Goal: Task Accomplishment & Management: Manage account settings

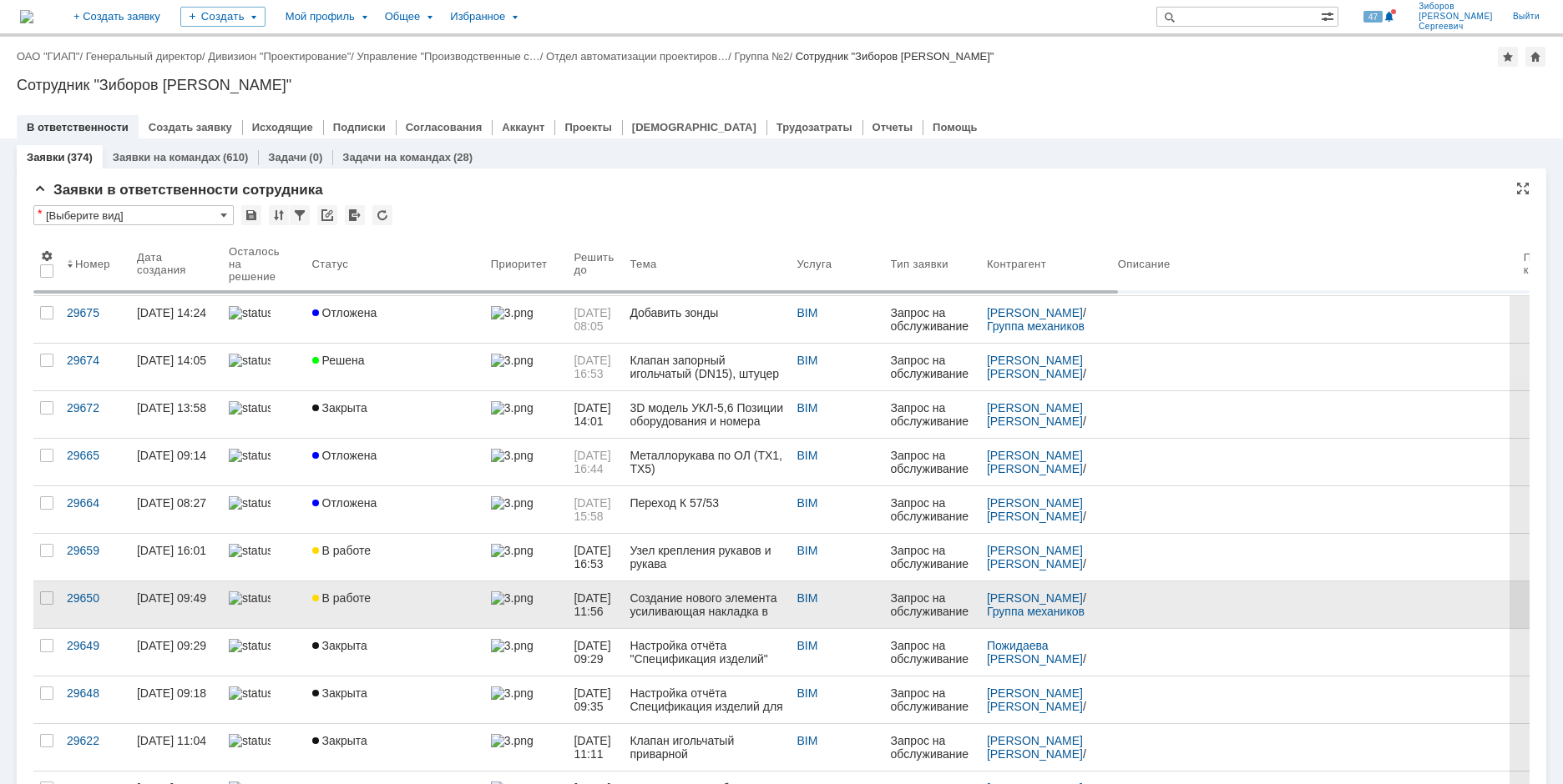
click at [385, 593] on div "В работе" at bounding box center [395, 599] width 166 height 14
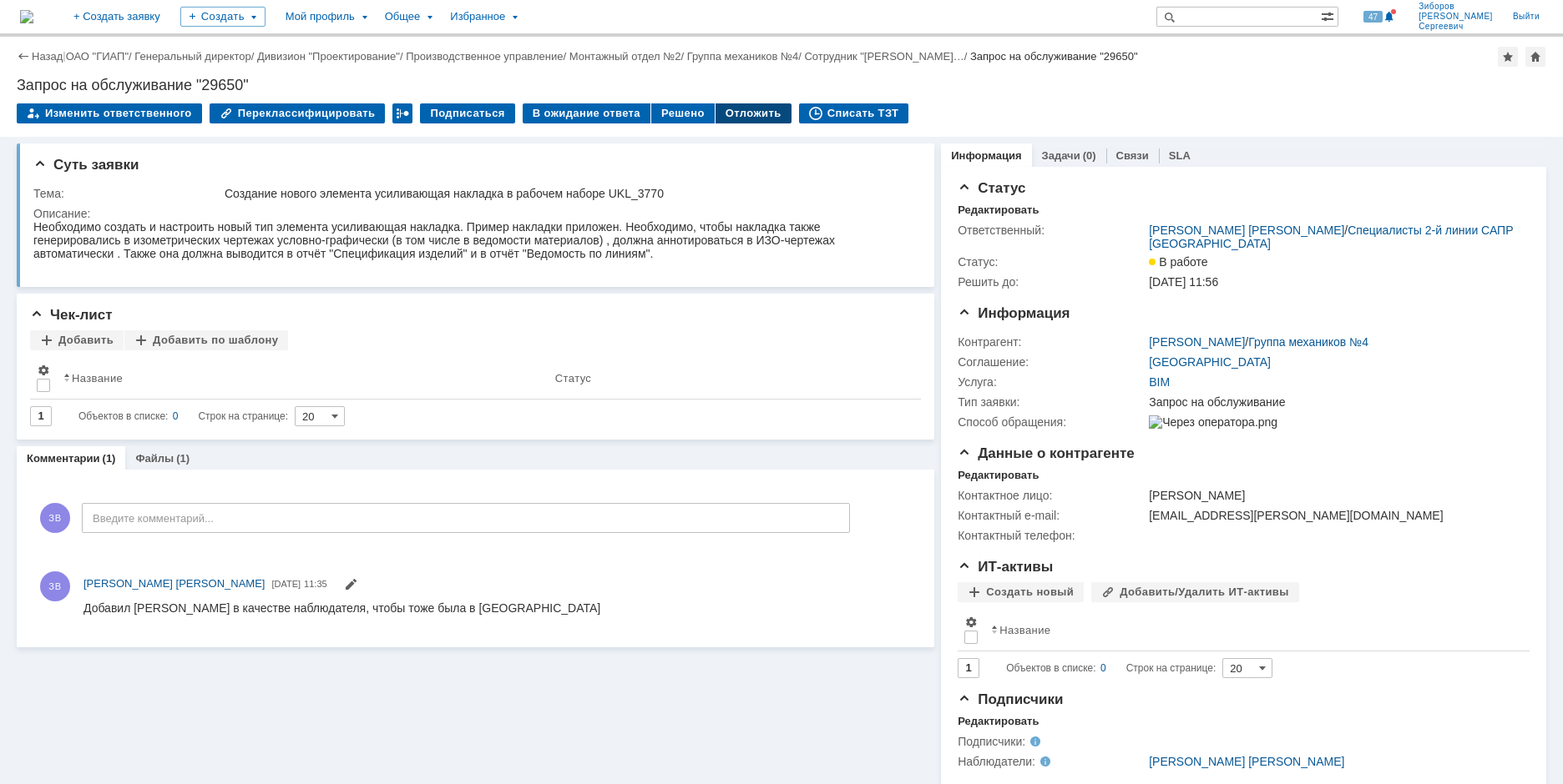
click at [735, 114] on div "Отложить" at bounding box center [753, 113] width 76 height 20
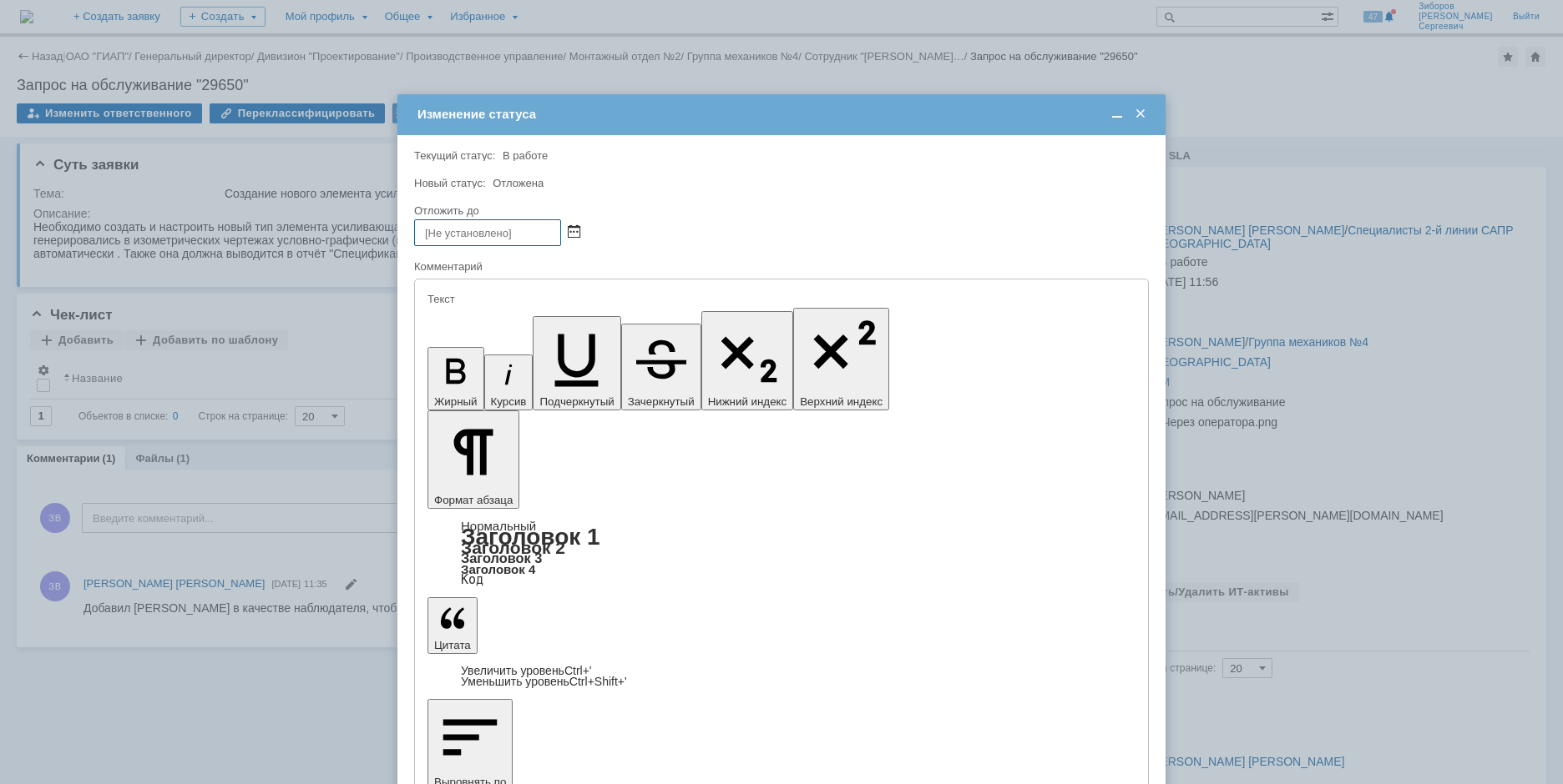
click at [578, 228] on span at bounding box center [574, 233] width 13 height 14
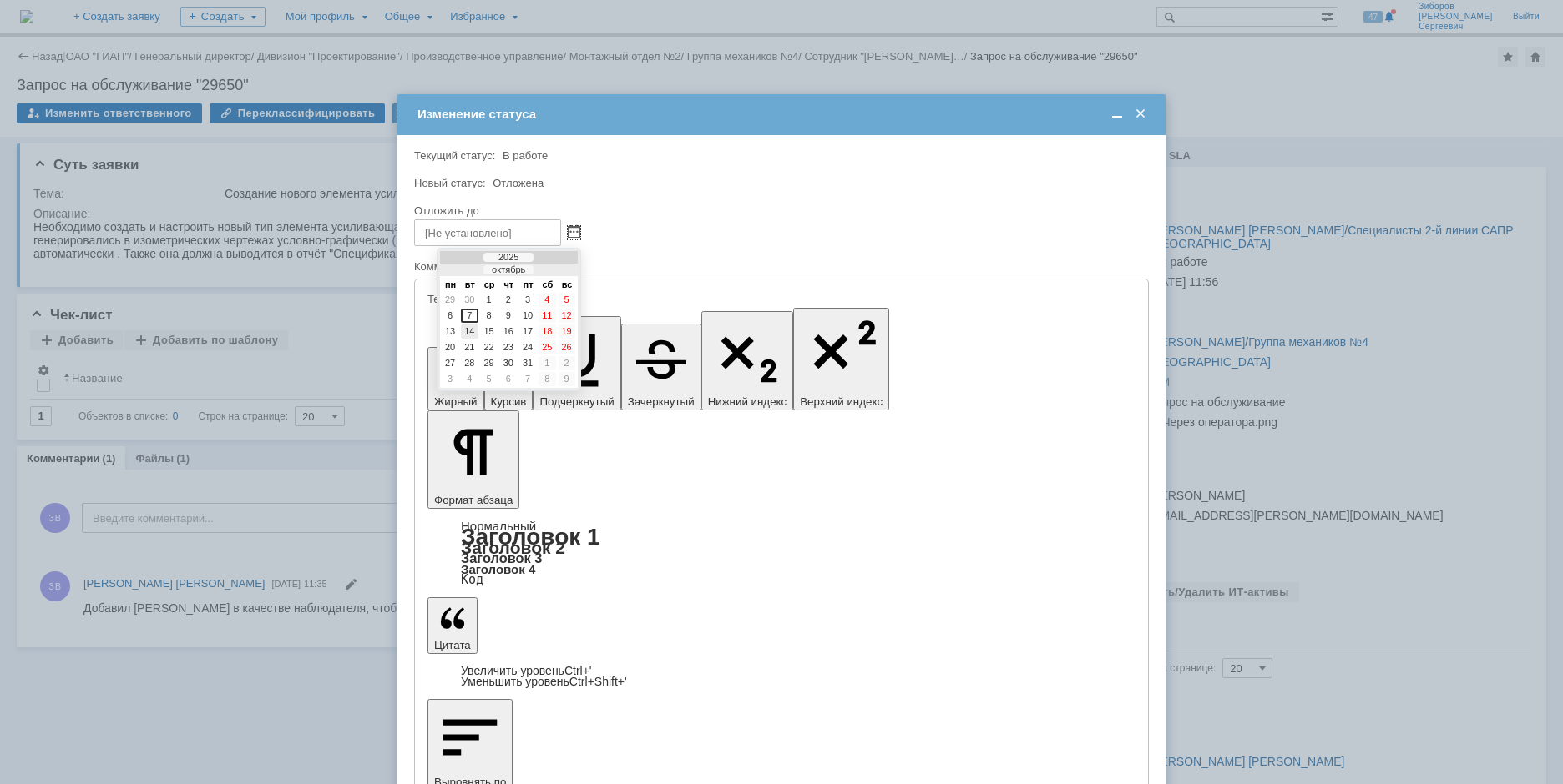
click at [473, 331] on div "14" at bounding box center [469, 331] width 17 height 15
type input "14.10.2025 08:06"
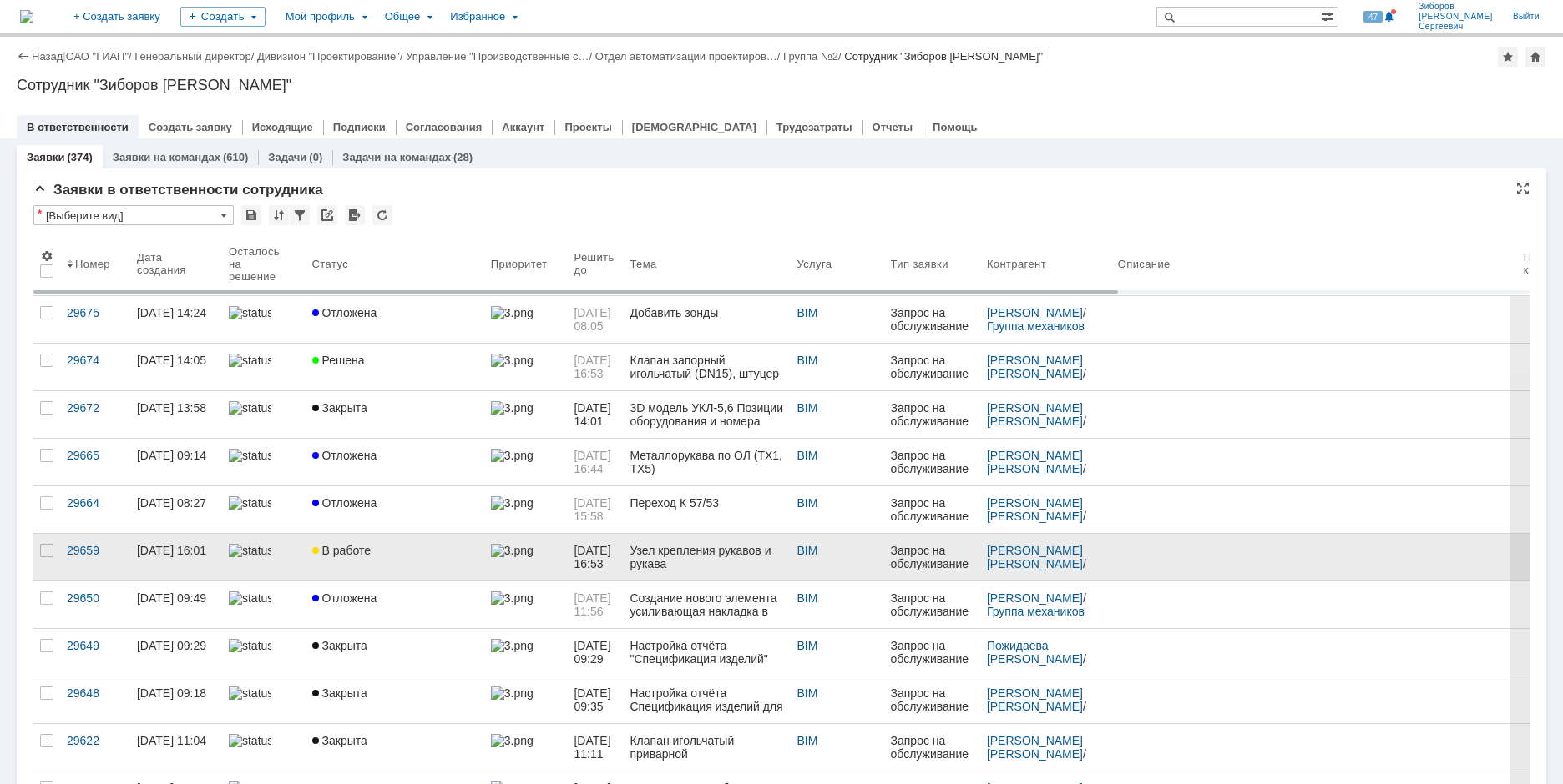
click at [344, 550] on span "В работе" at bounding box center [341, 551] width 58 height 14
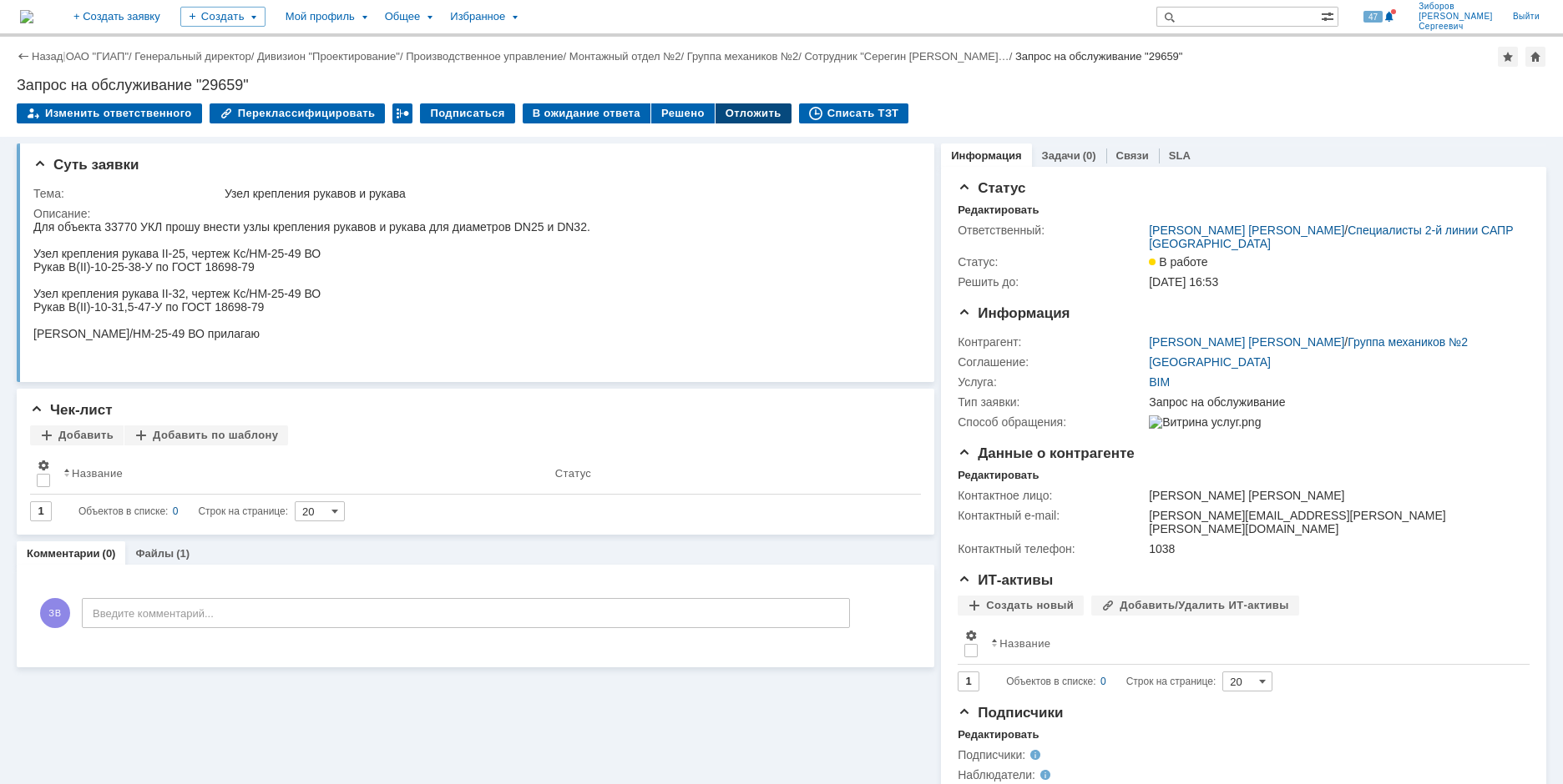
click at [717, 104] on div "Отложить" at bounding box center [753, 113] width 76 height 20
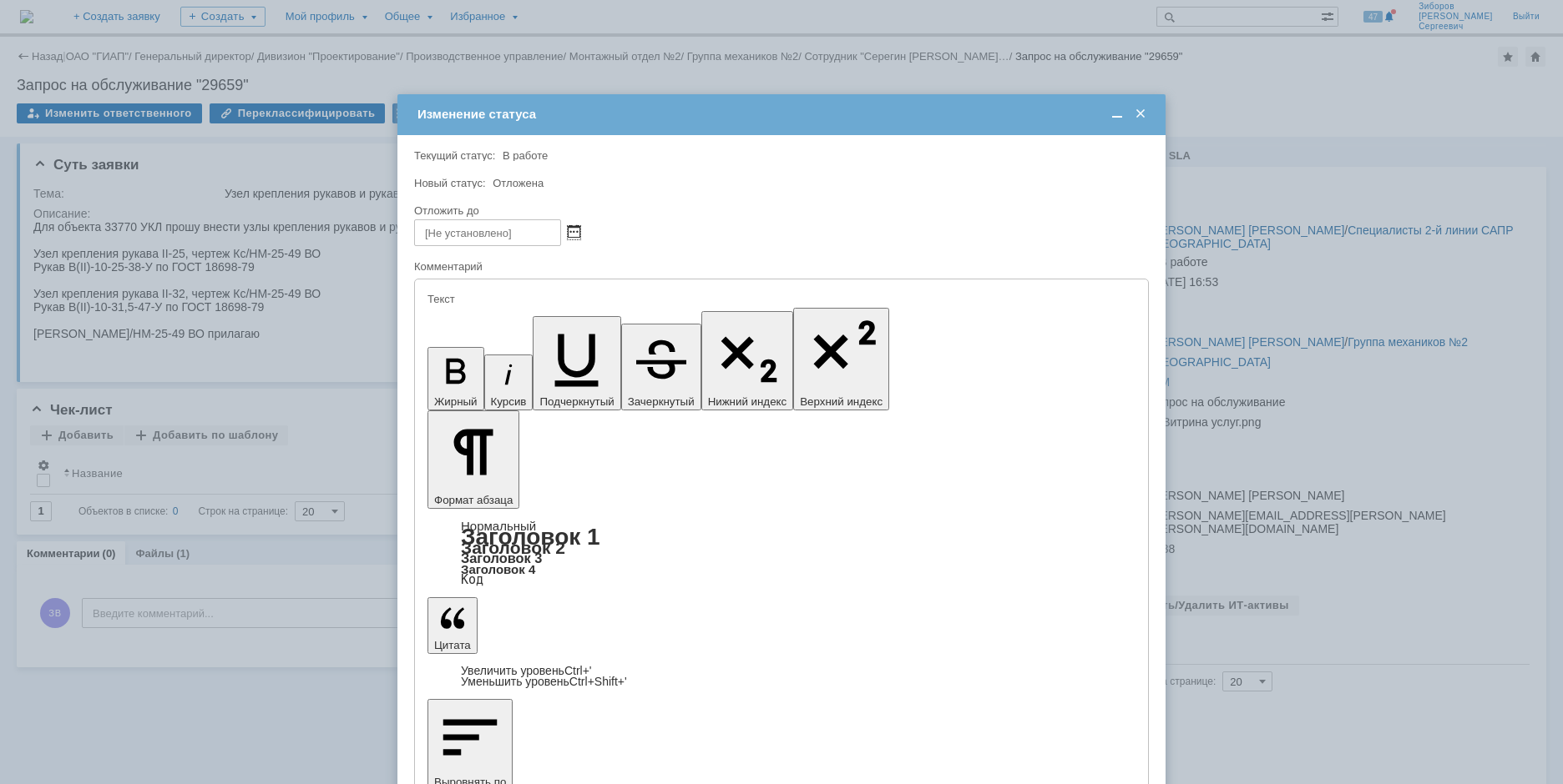
click at [579, 229] on span at bounding box center [574, 233] width 13 height 14
click at [525, 312] on div "10" at bounding box center [527, 316] width 17 height 15
type input "[DATE] 08:06"
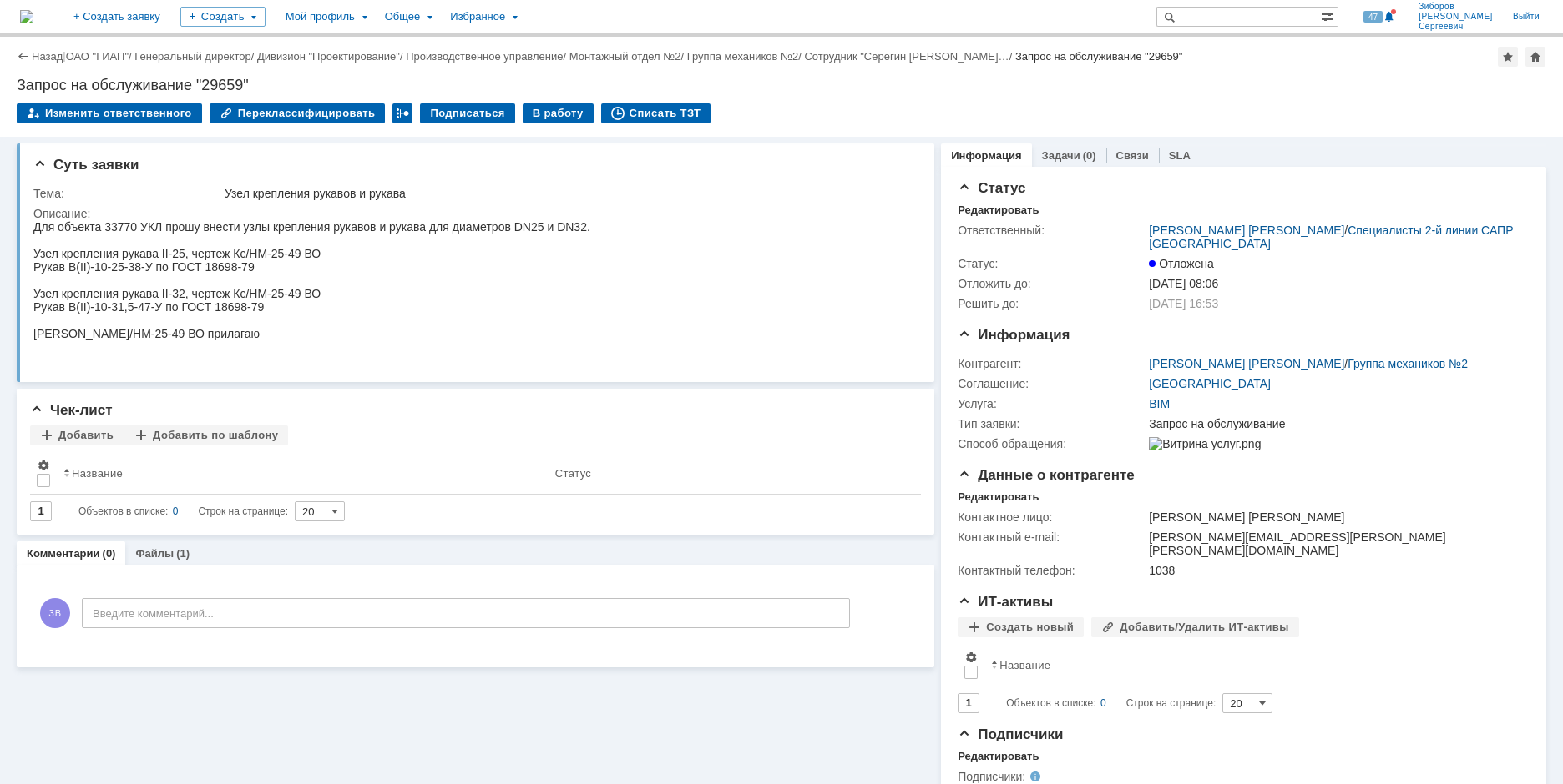
click at [33, 20] on img at bounding box center [27, 17] width 14 height 14
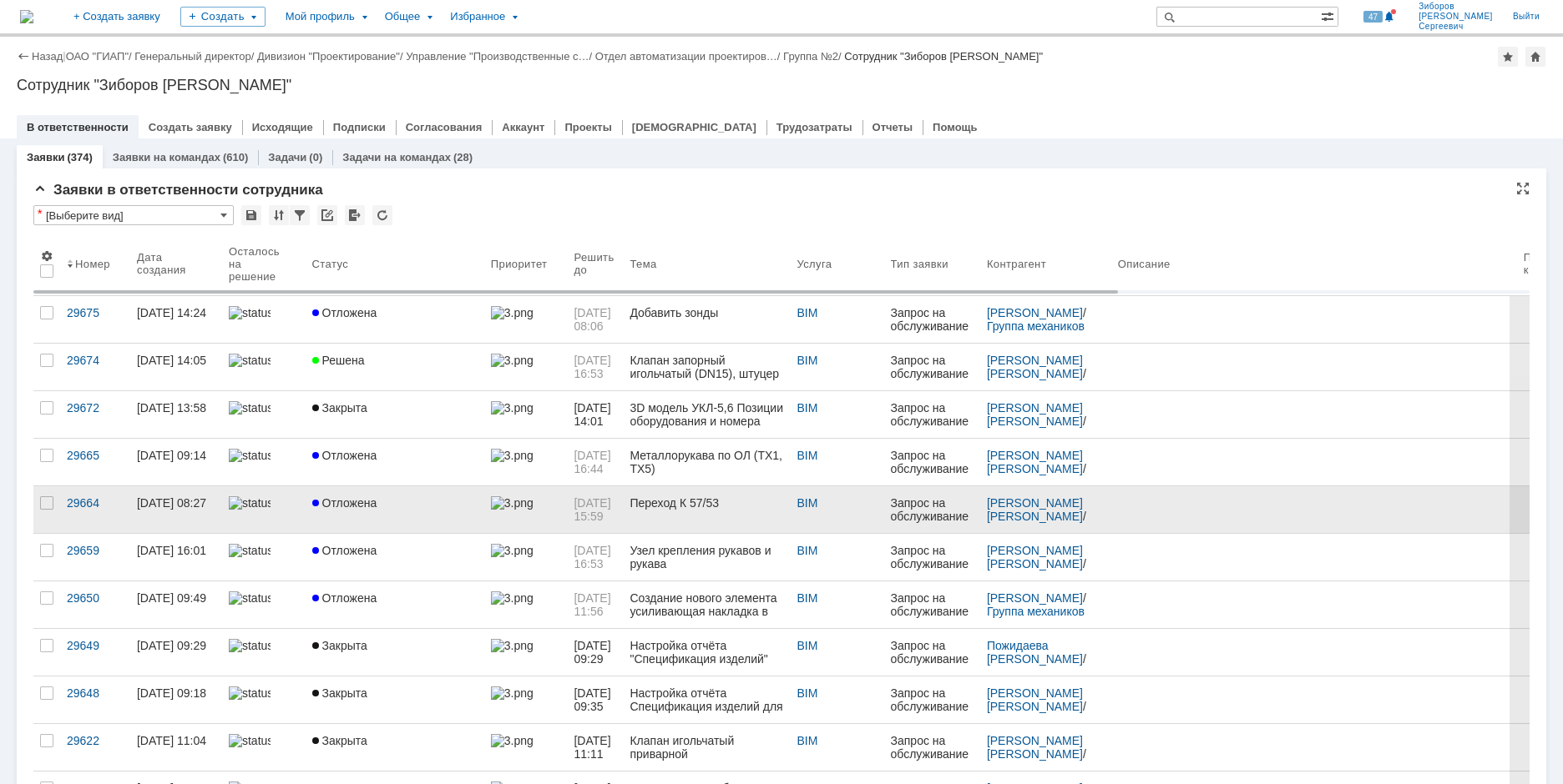
click at [354, 501] on span "Отложена" at bounding box center [344, 504] width 65 height 14
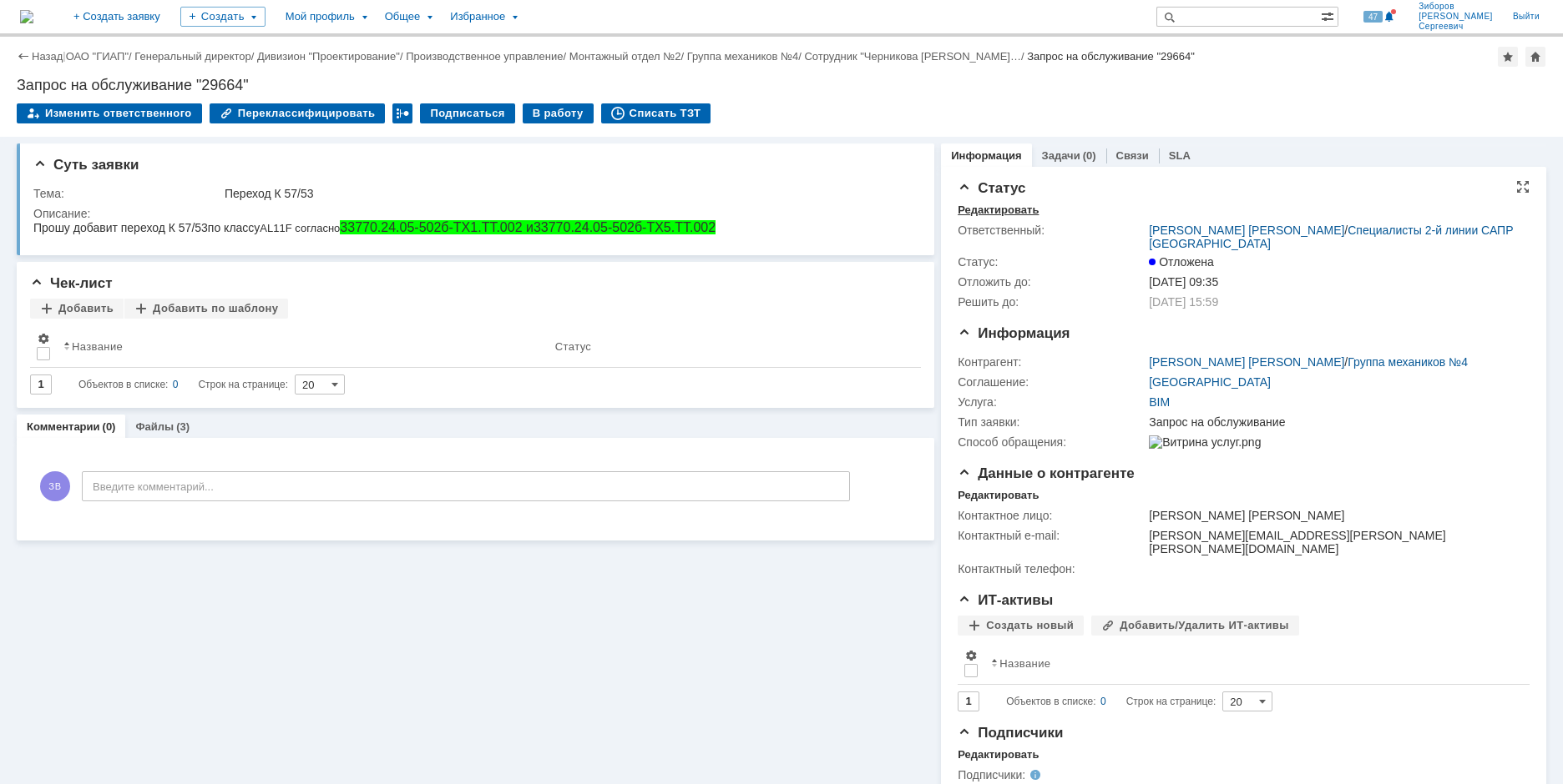
click at [977, 210] on div "Редактировать" at bounding box center [998, 210] width 81 height 14
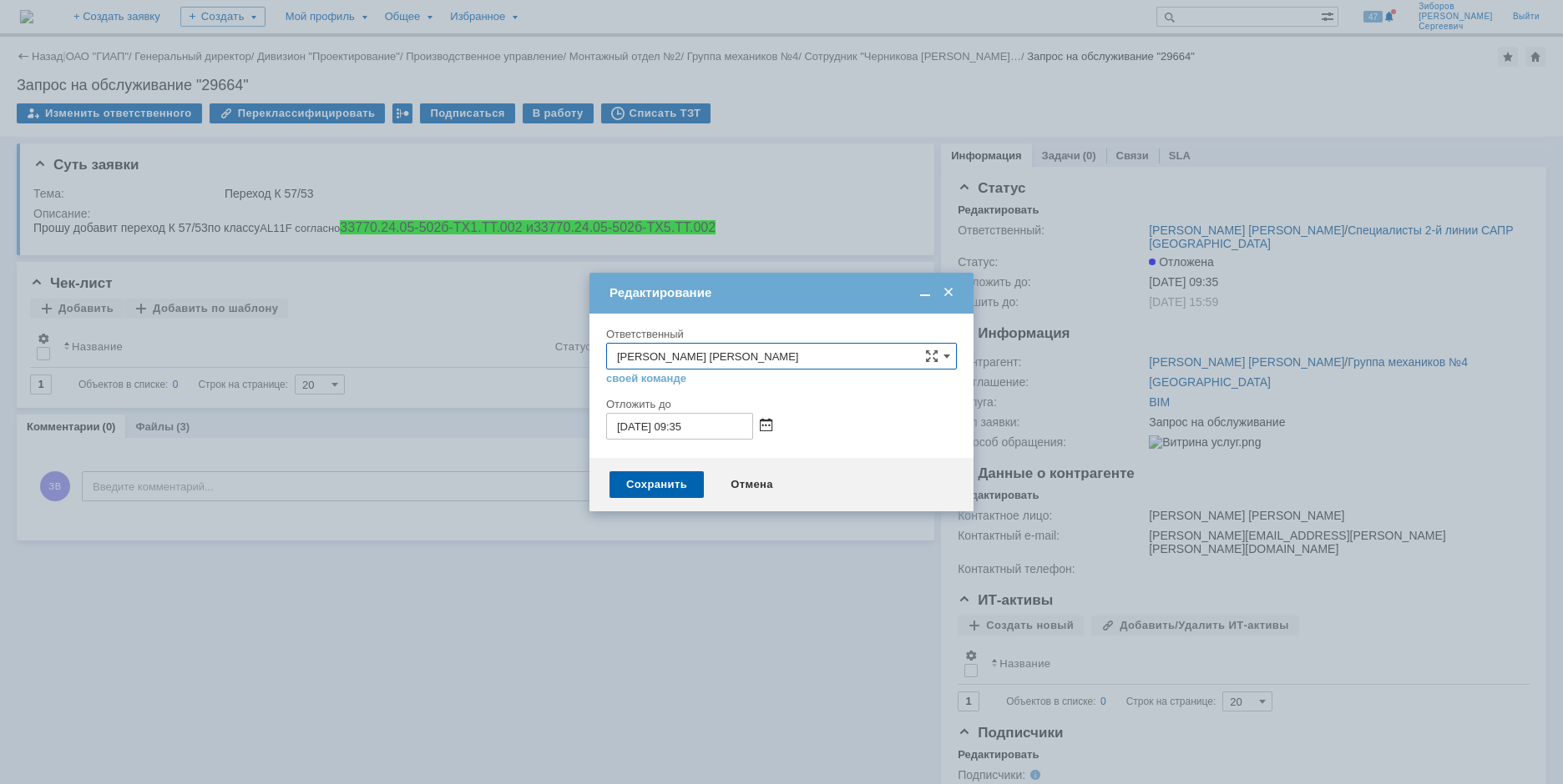
click at [766, 420] on span at bounding box center [766, 427] width 13 height 14
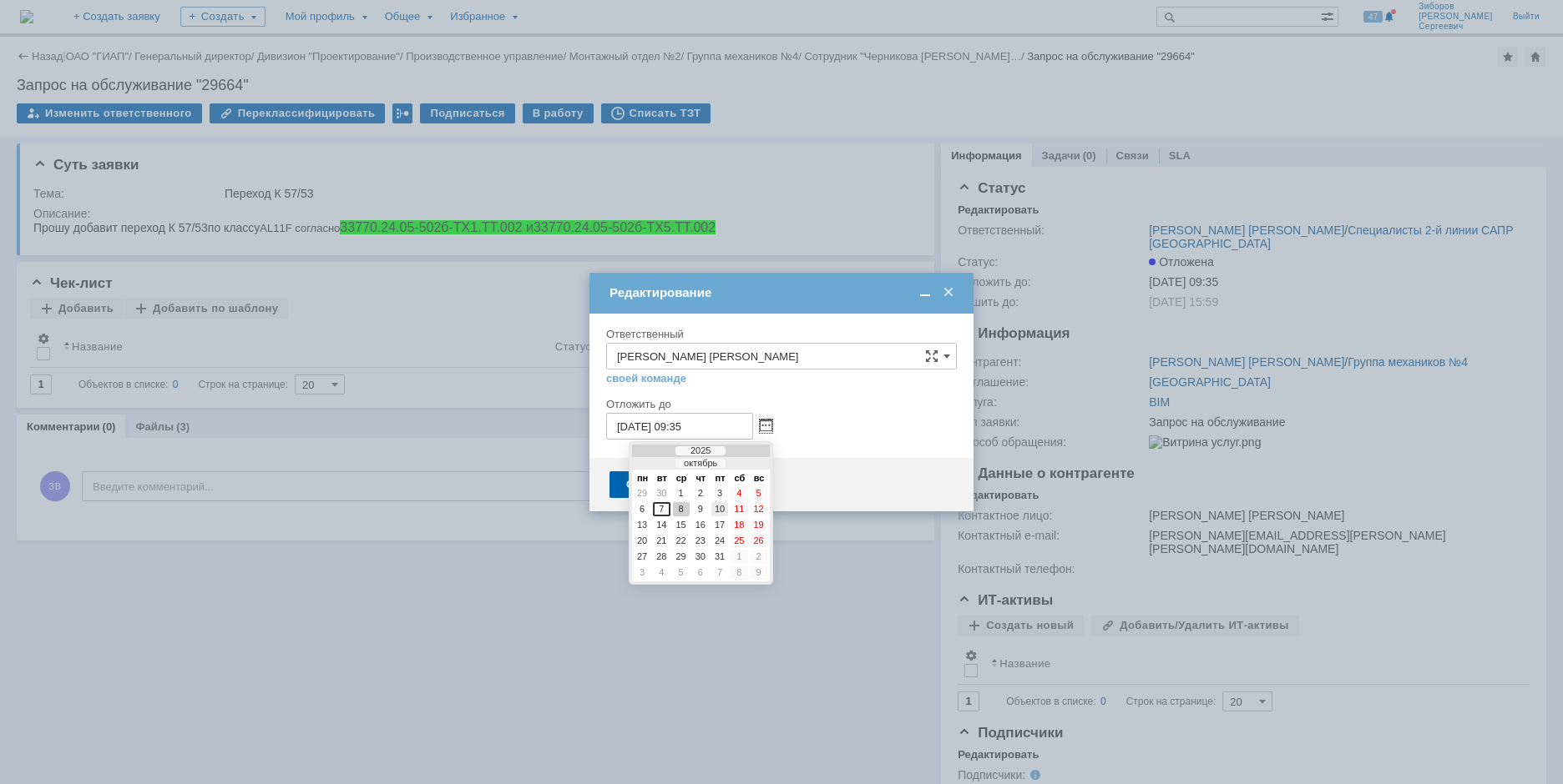
click at [722, 510] on div "10" at bounding box center [719, 509] width 17 height 15
type input "10.10.2025 09:35"
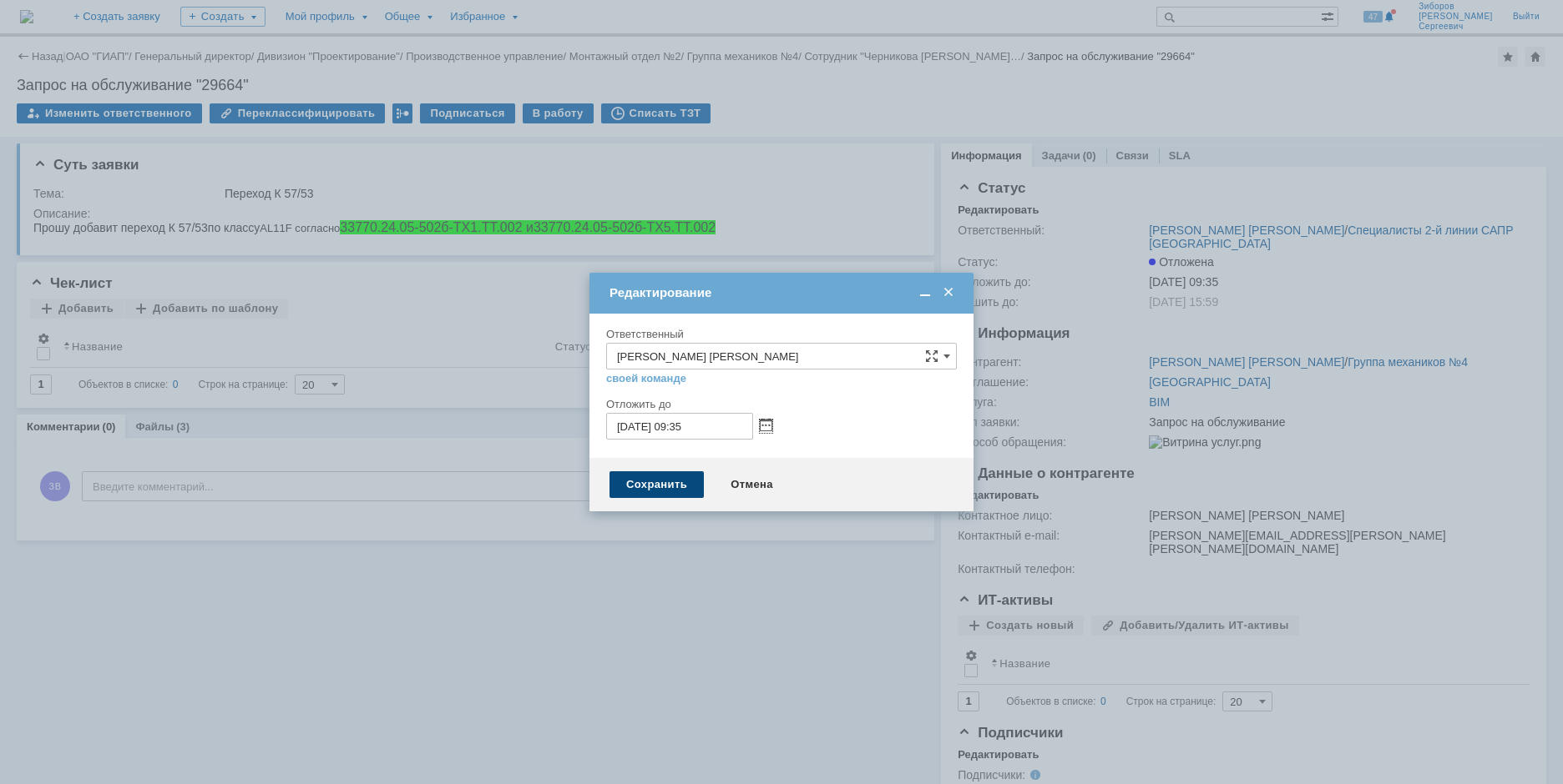
click at [666, 489] on div "Сохранить" at bounding box center [656, 484] width 95 height 26
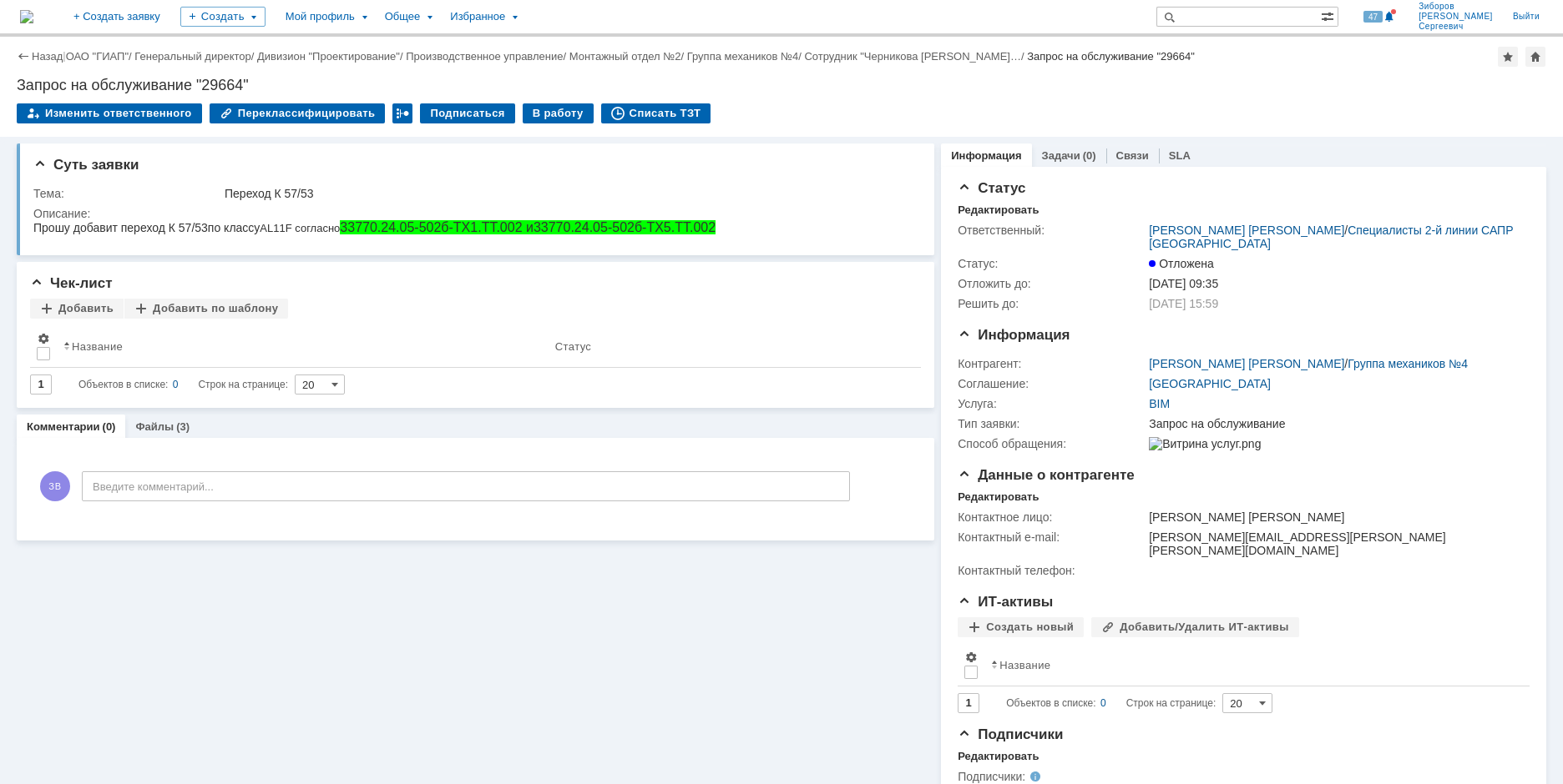
click at [33, 10] on img at bounding box center [27, 17] width 14 height 14
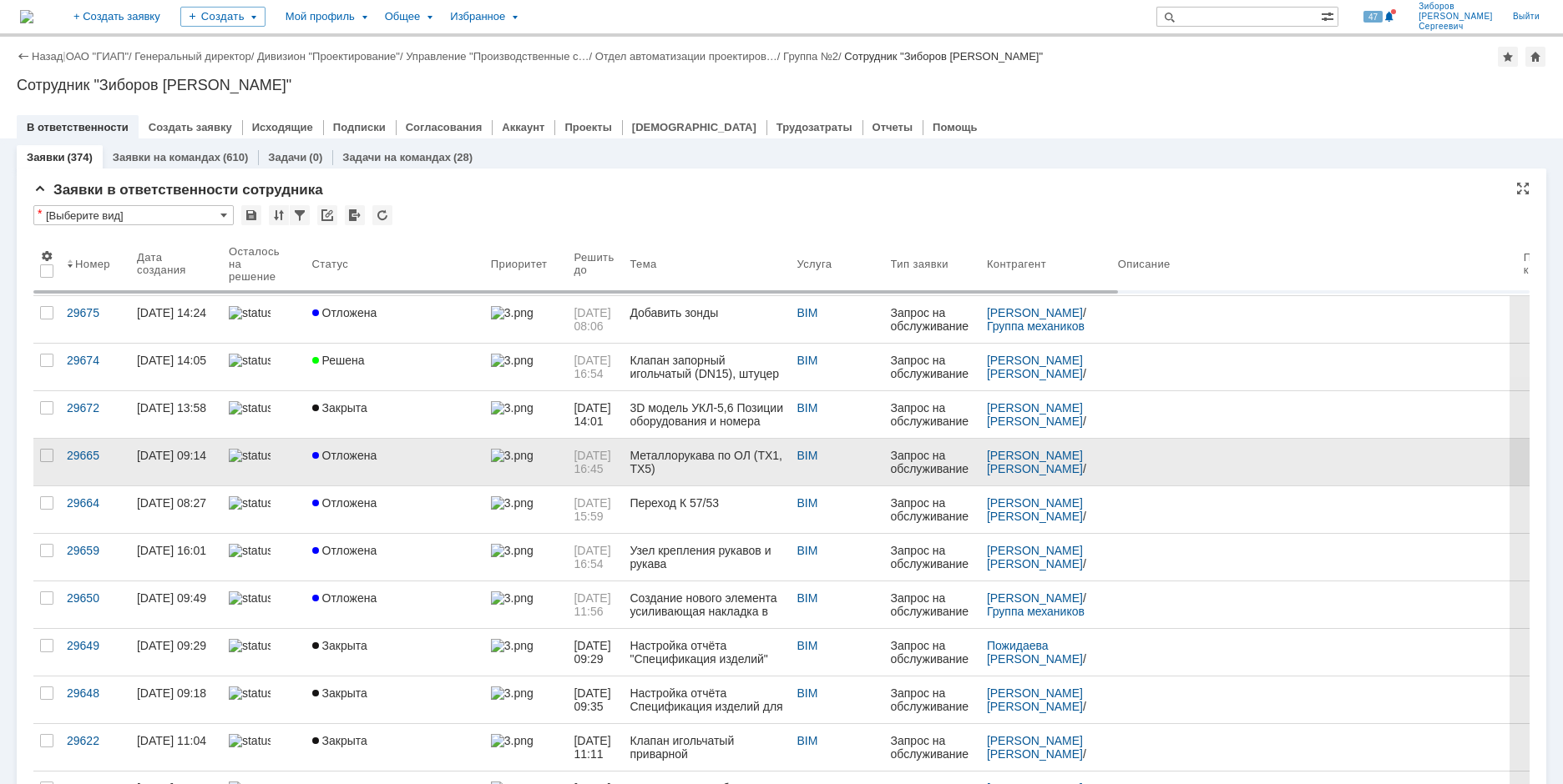
click at [362, 447] on link "Отложена" at bounding box center [395, 463] width 178 height 47
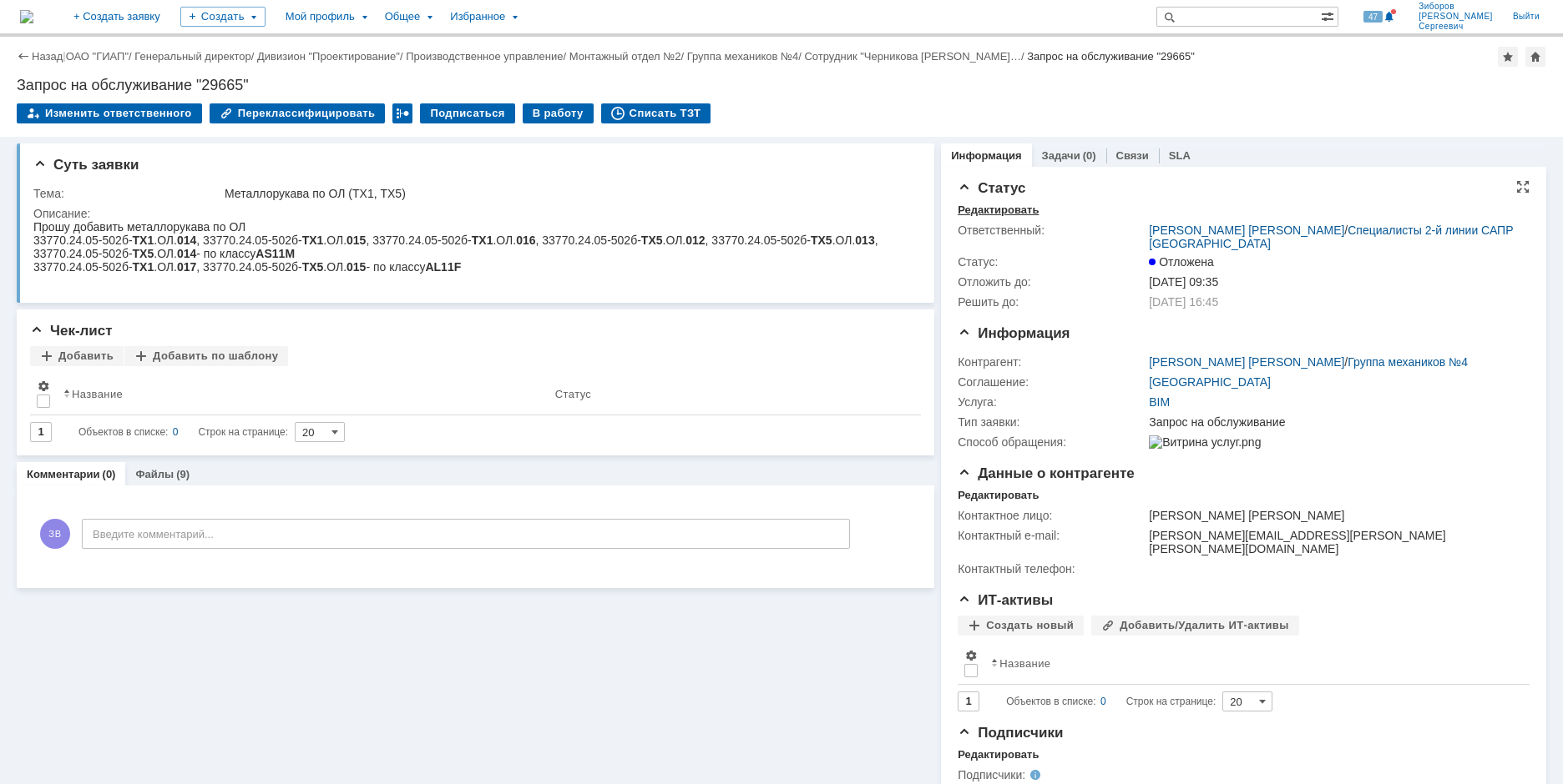
click at [986, 207] on div "Редактировать" at bounding box center [998, 210] width 81 height 14
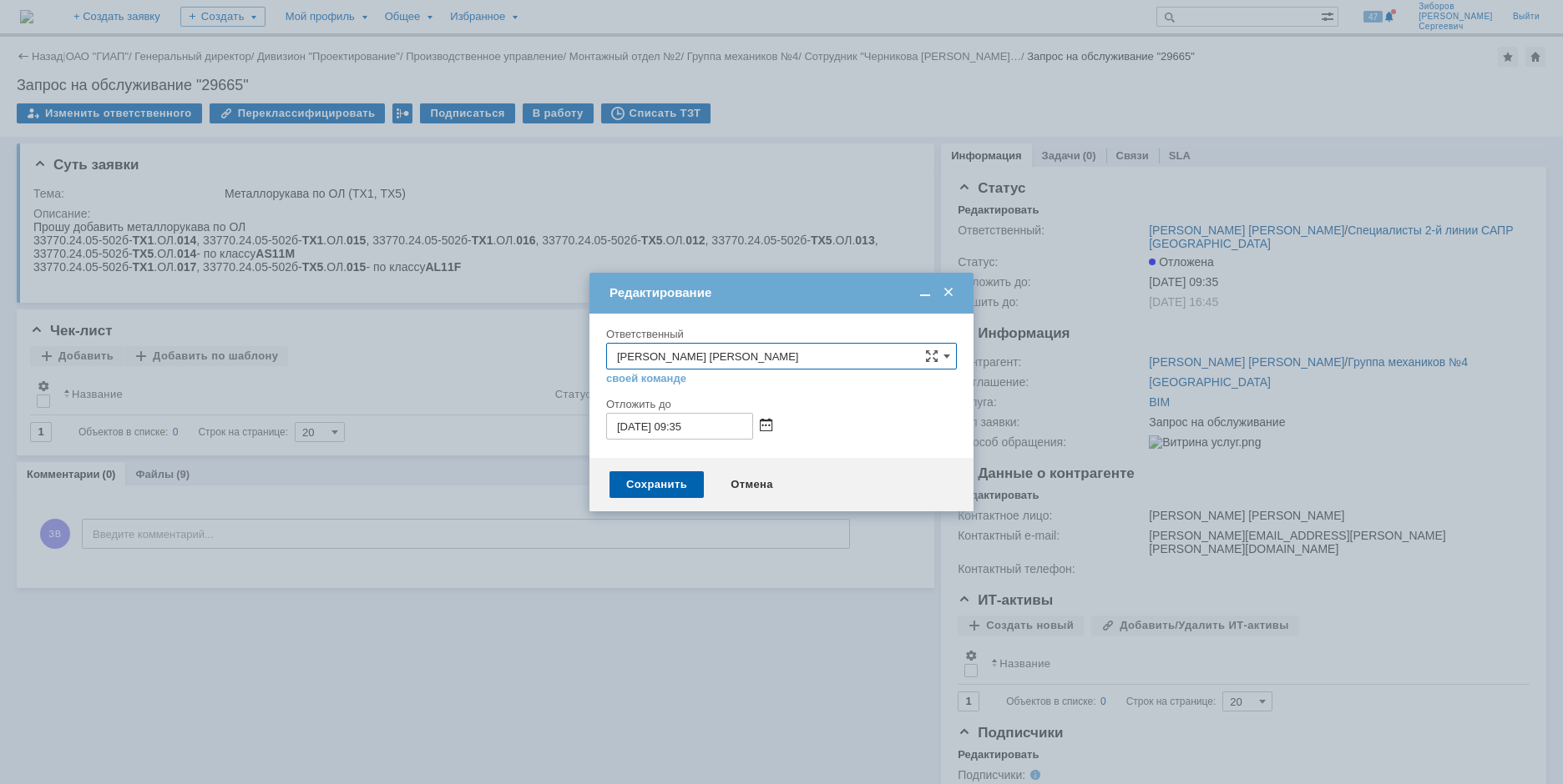
click at [770, 429] on span at bounding box center [766, 427] width 13 height 14
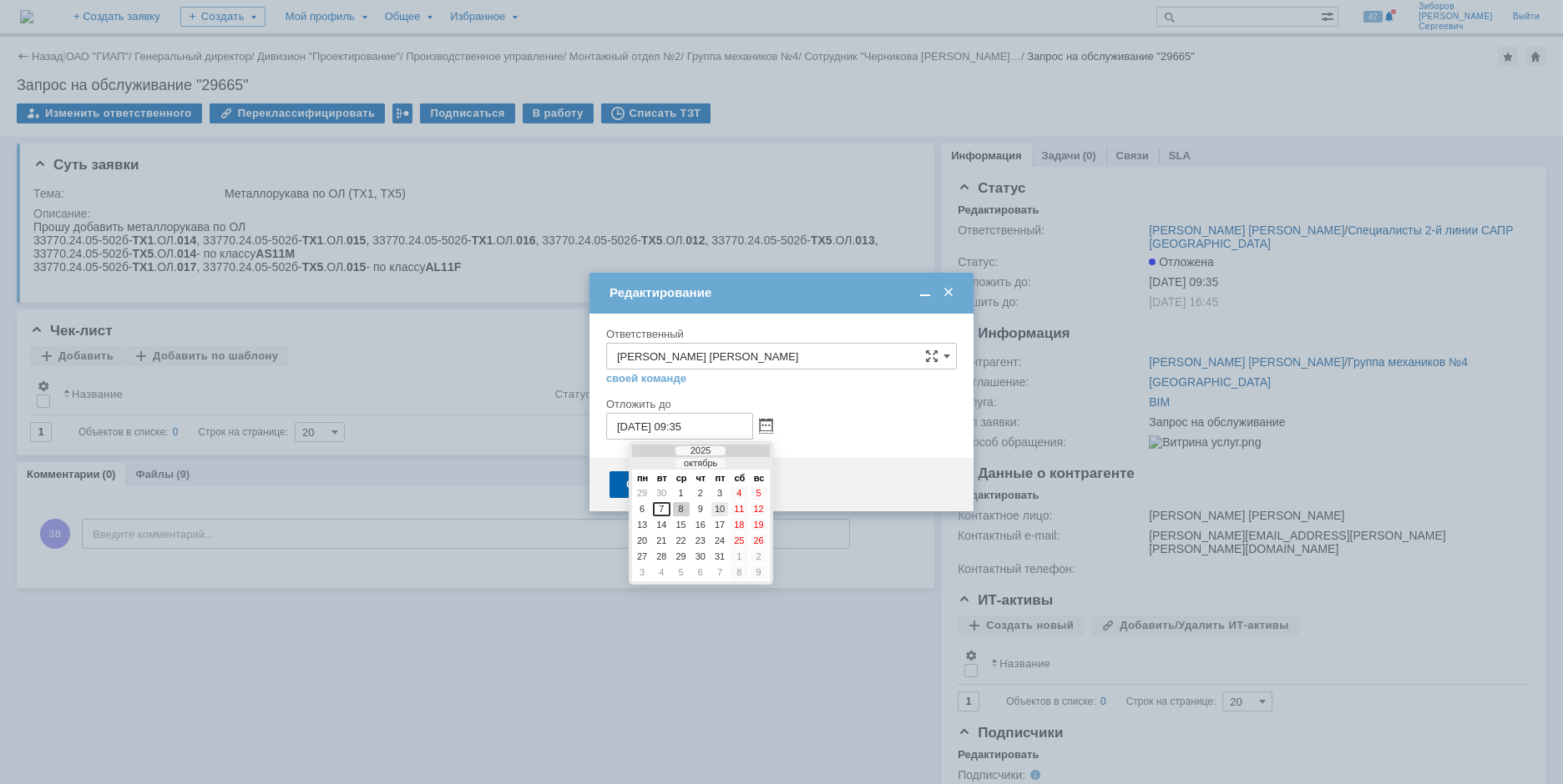
click at [720, 507] on div "10" at bounding box center [719, 509] width 17 height 15
type input "10.10.2025 09:35"
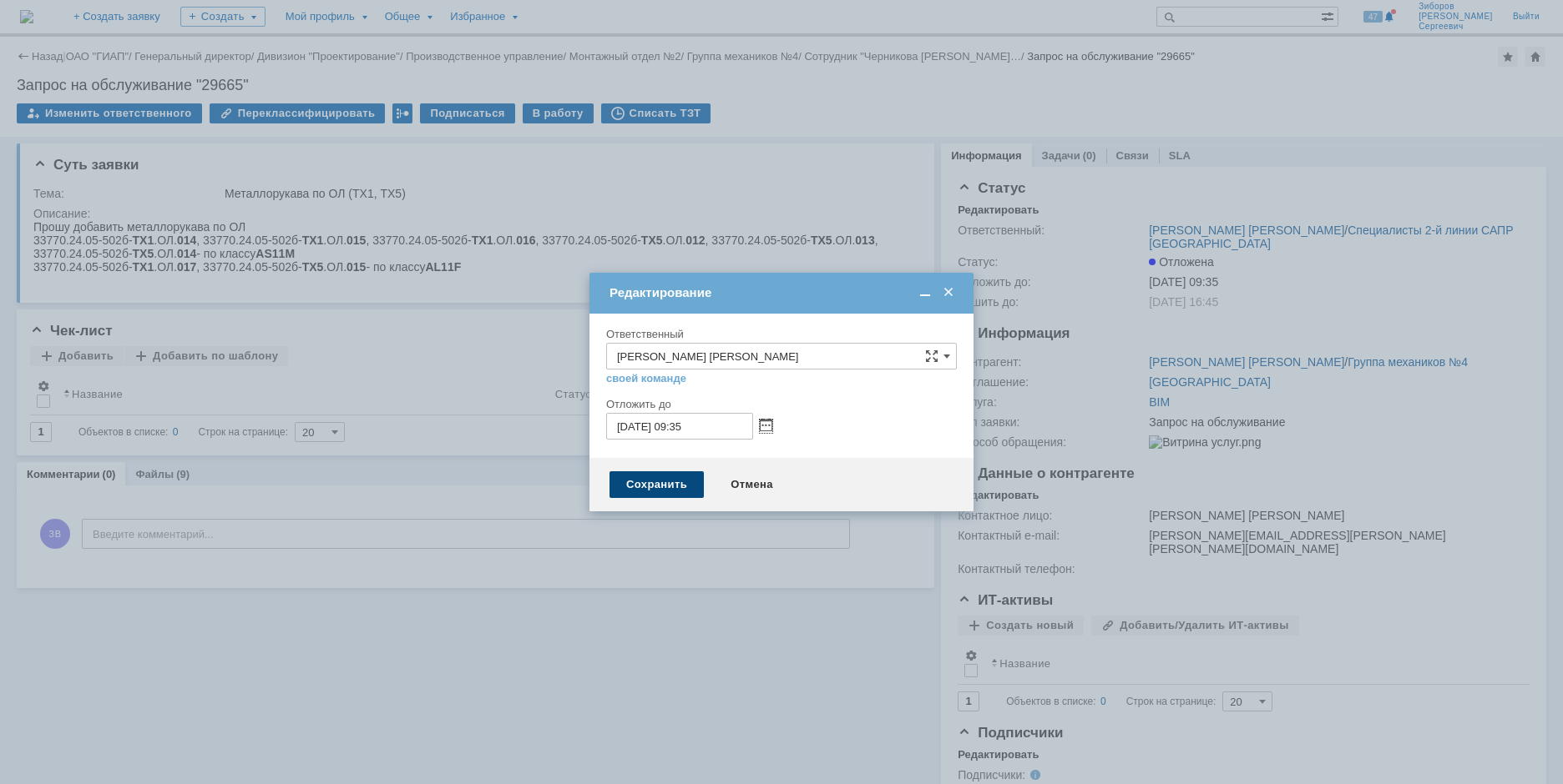
click at [644, 482] on div "Сохранить" at bounding box center [656, 484] width 95 height 26
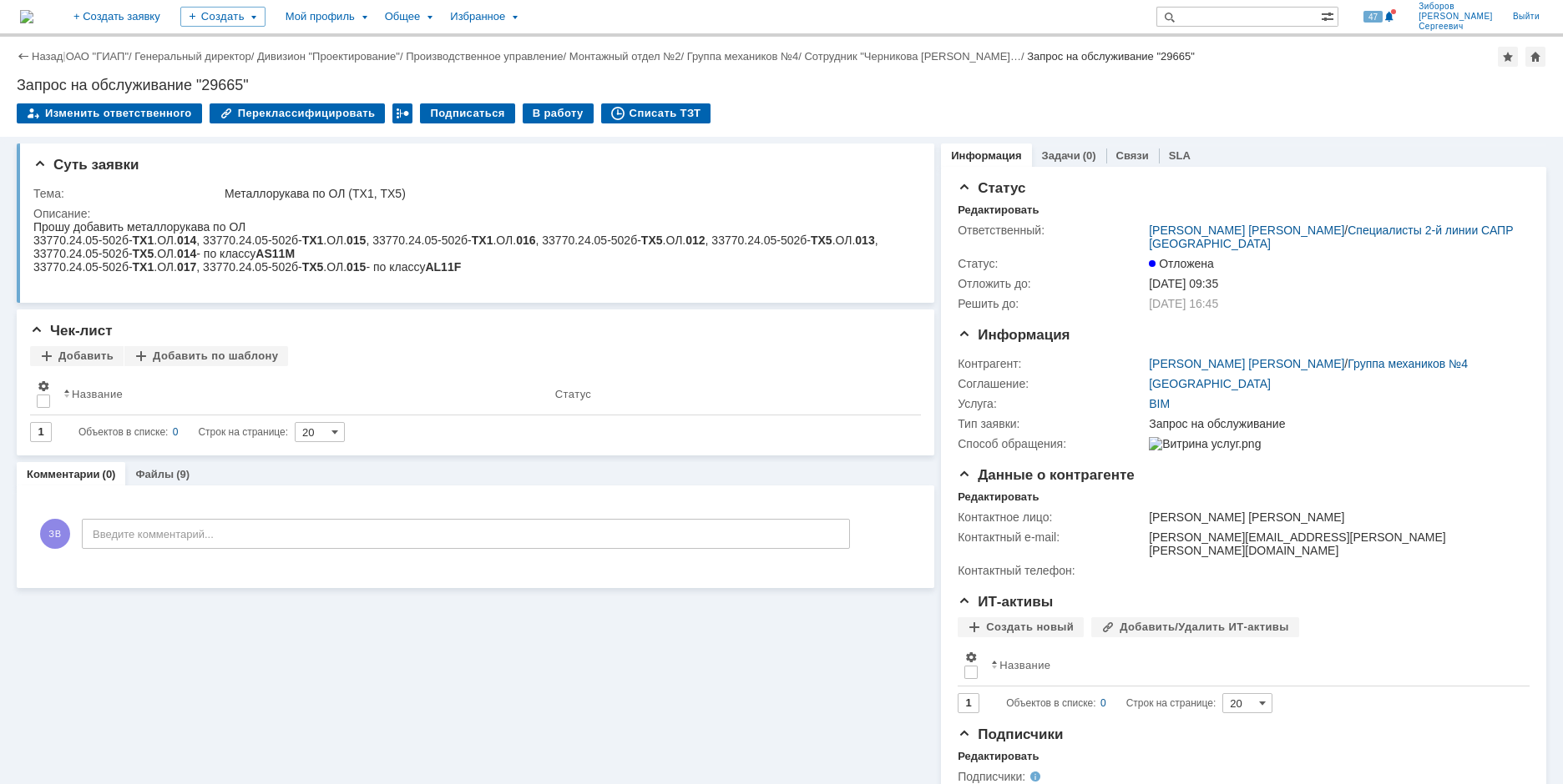
click at [33, 20] on img at bounding box center [27, 17] width 14 height 14
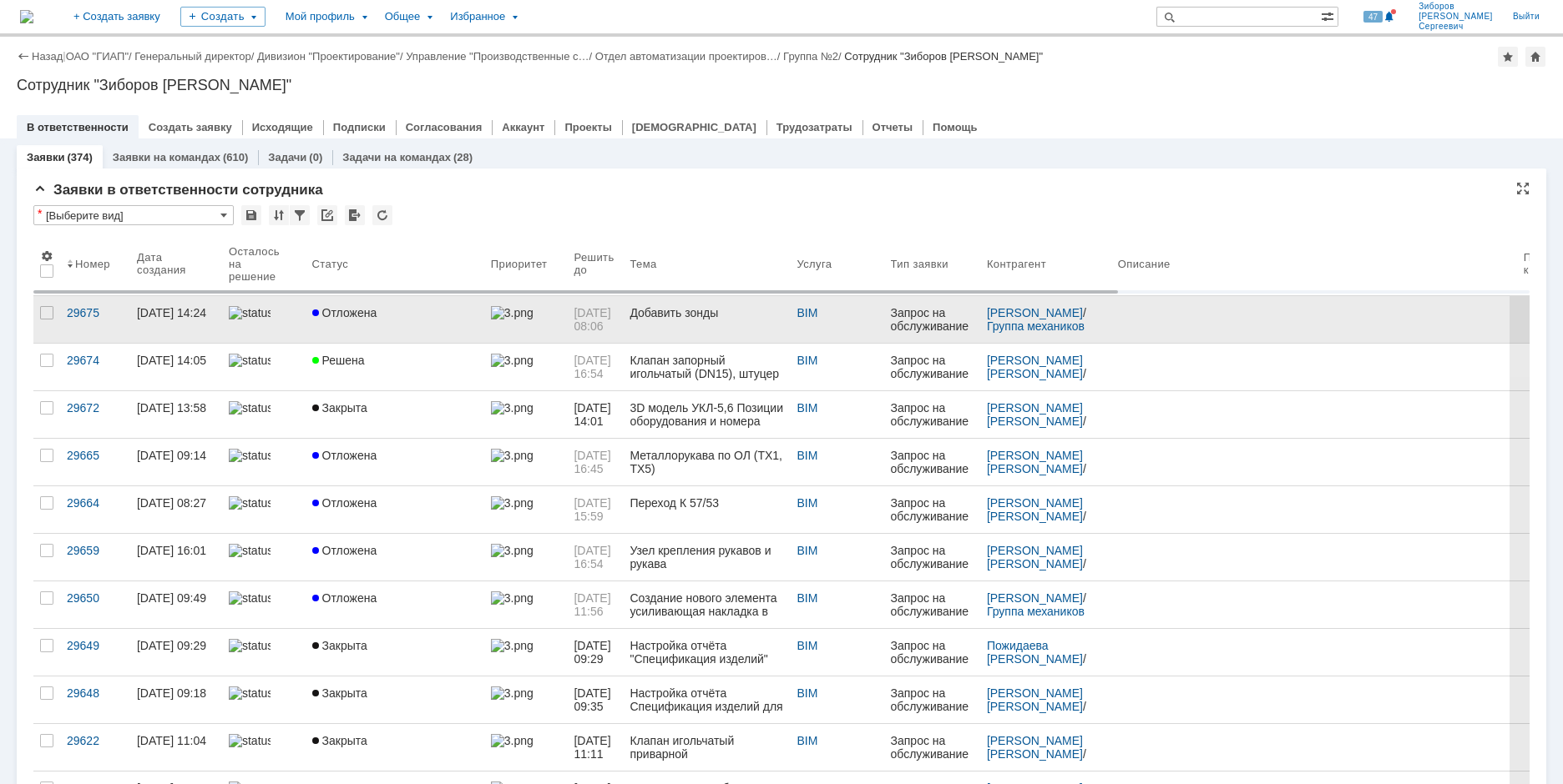
click at [332, 306] on span "Отложена" at bounding box center [344, 313] width 65 height 14
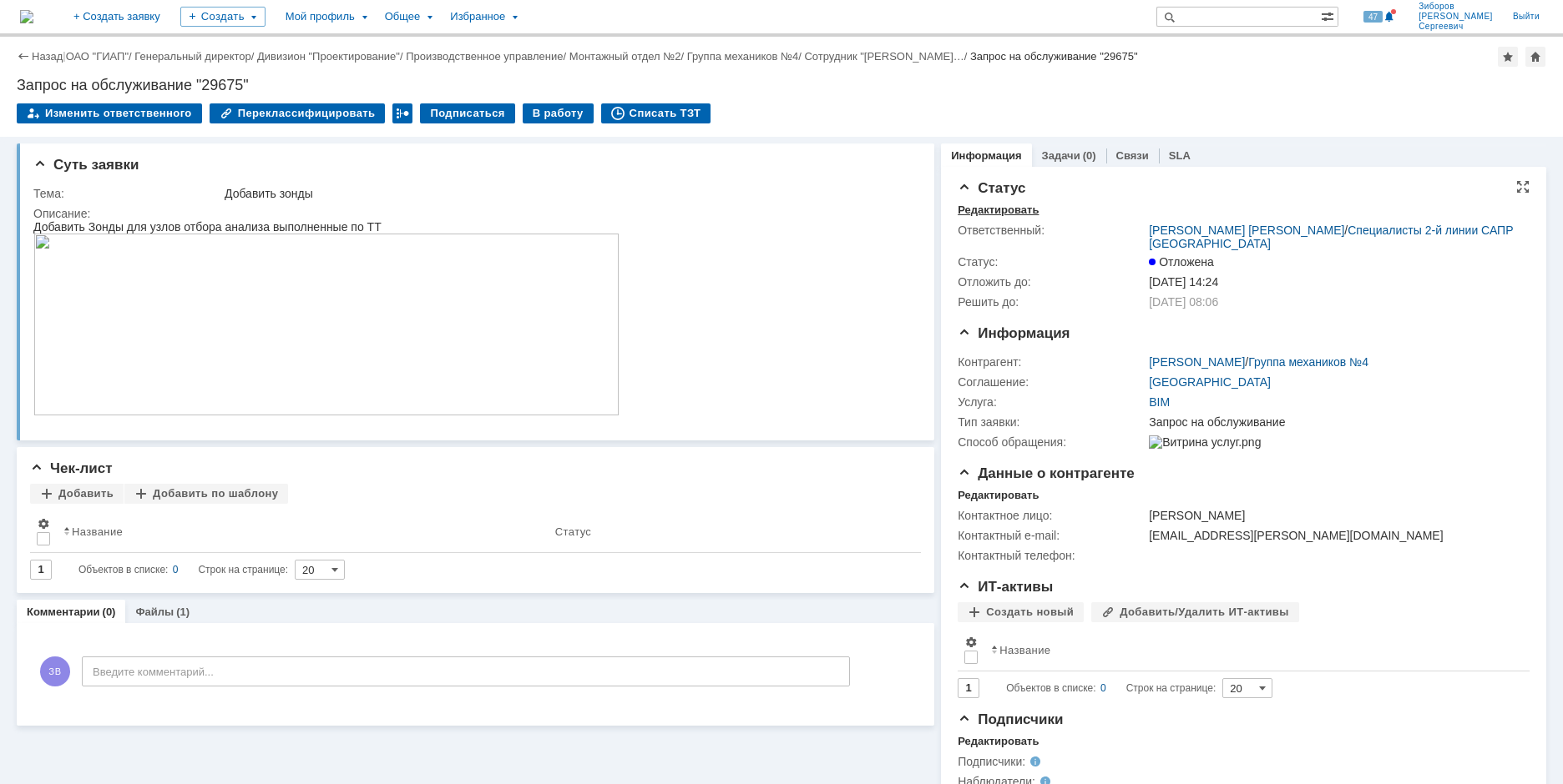
click at [997, 212] on div "Редактировать" at bounding box center [998, 210] width 81 height 14
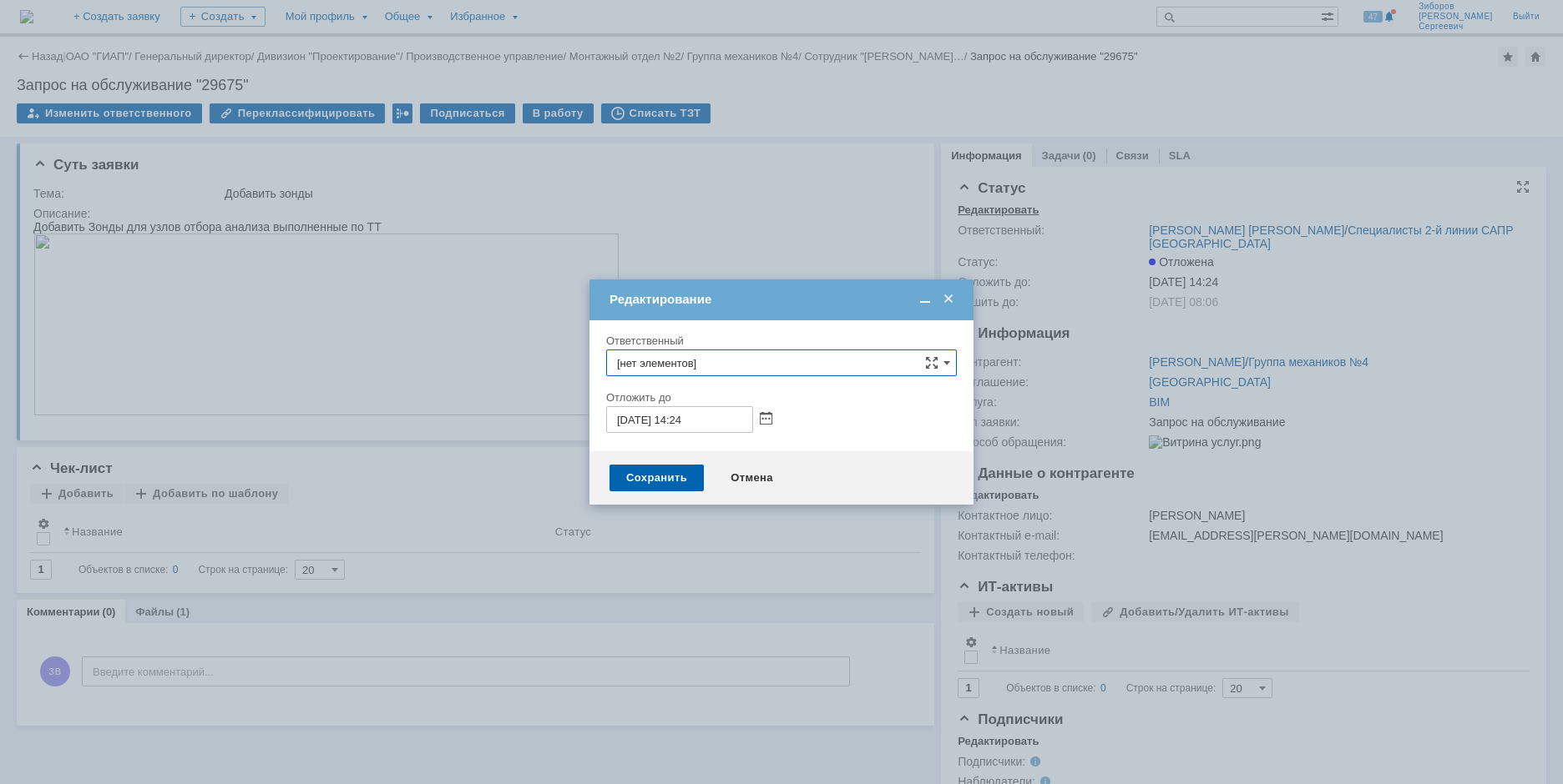
type input "[PERSON_NAME]"
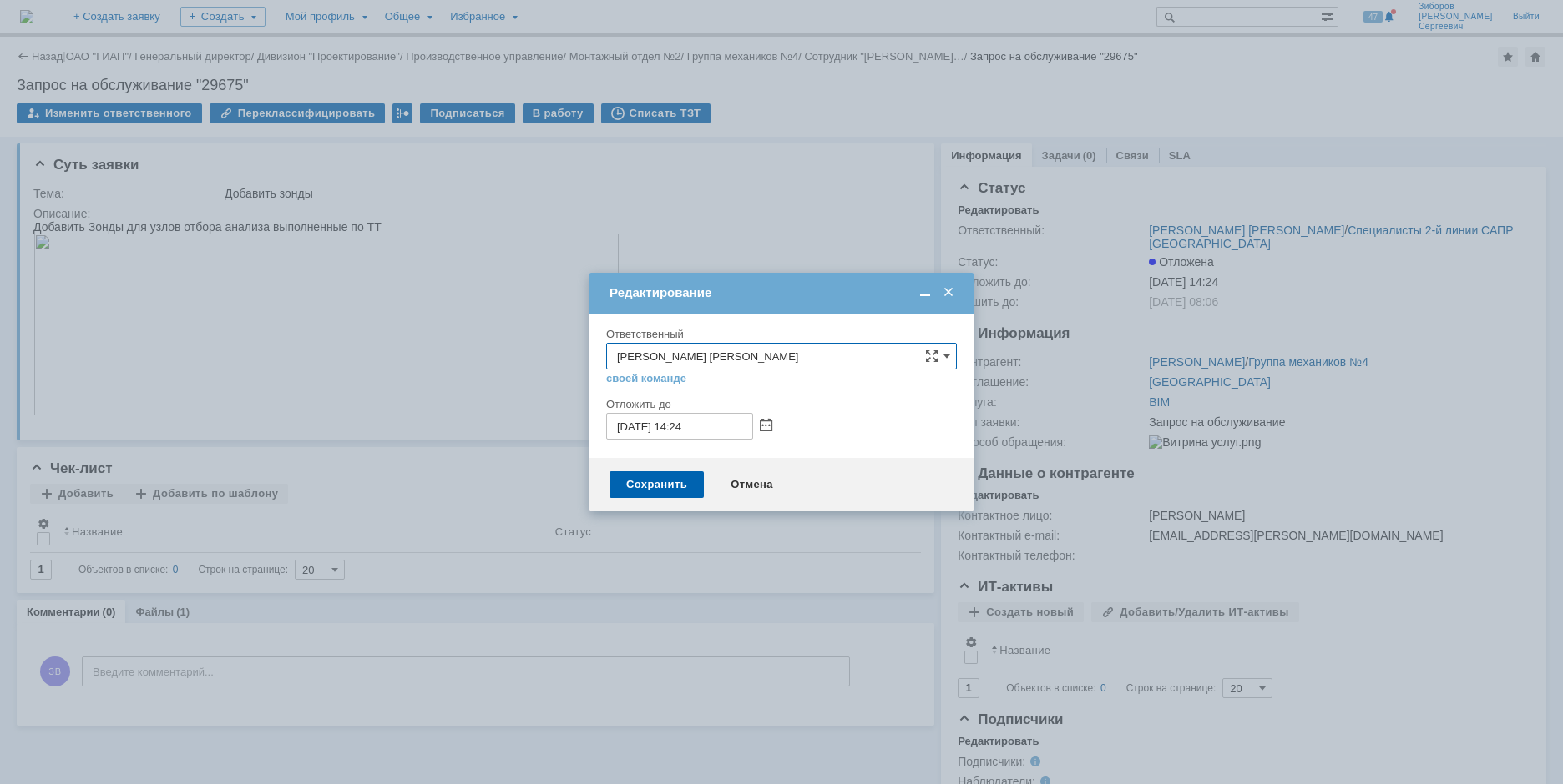
click at [773, 424] on div "08.10.2025 14:24" at bounding box center [782, 426] width 351 height 26
click at [764, 429] on span at bounding box center [766, 427] width 13 height 14
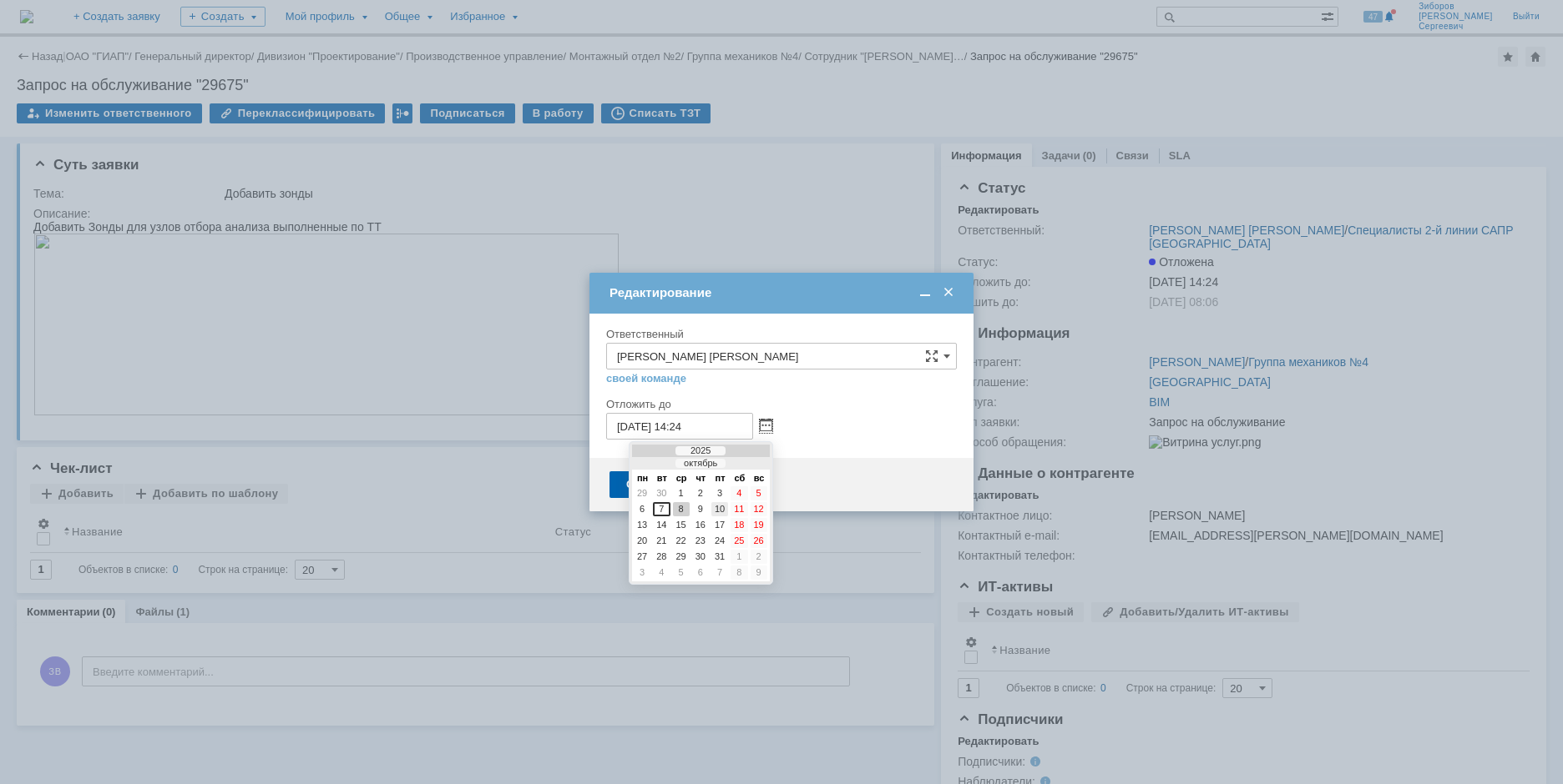
click at [720, 508] on div "10" at bounding box center [719, 509] width 17 height 15
type input "[DATE] 14:24"
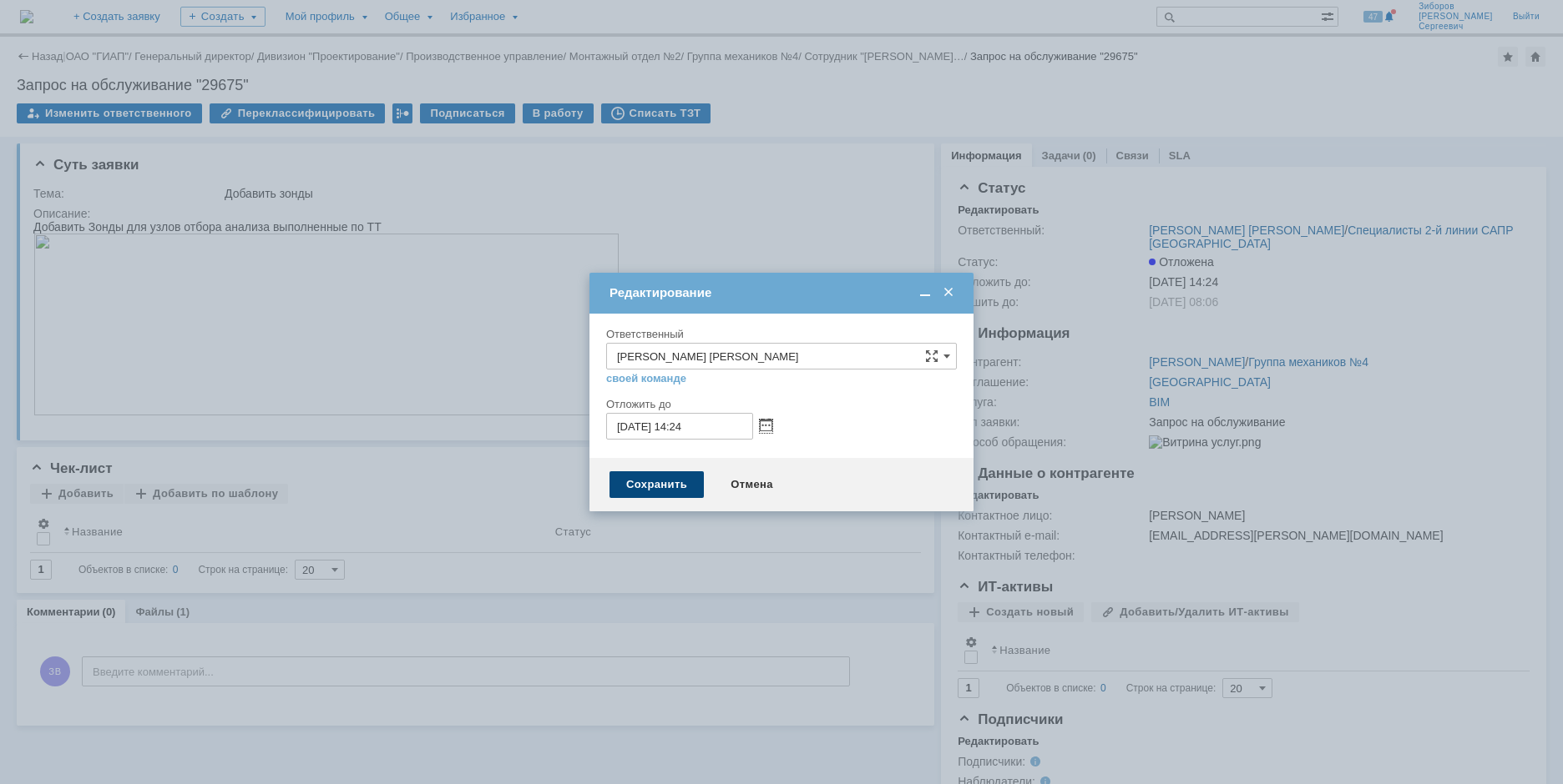
click at [662, 486] on div "Сохранить" at bounding box center [656, 484] width 95 height 26
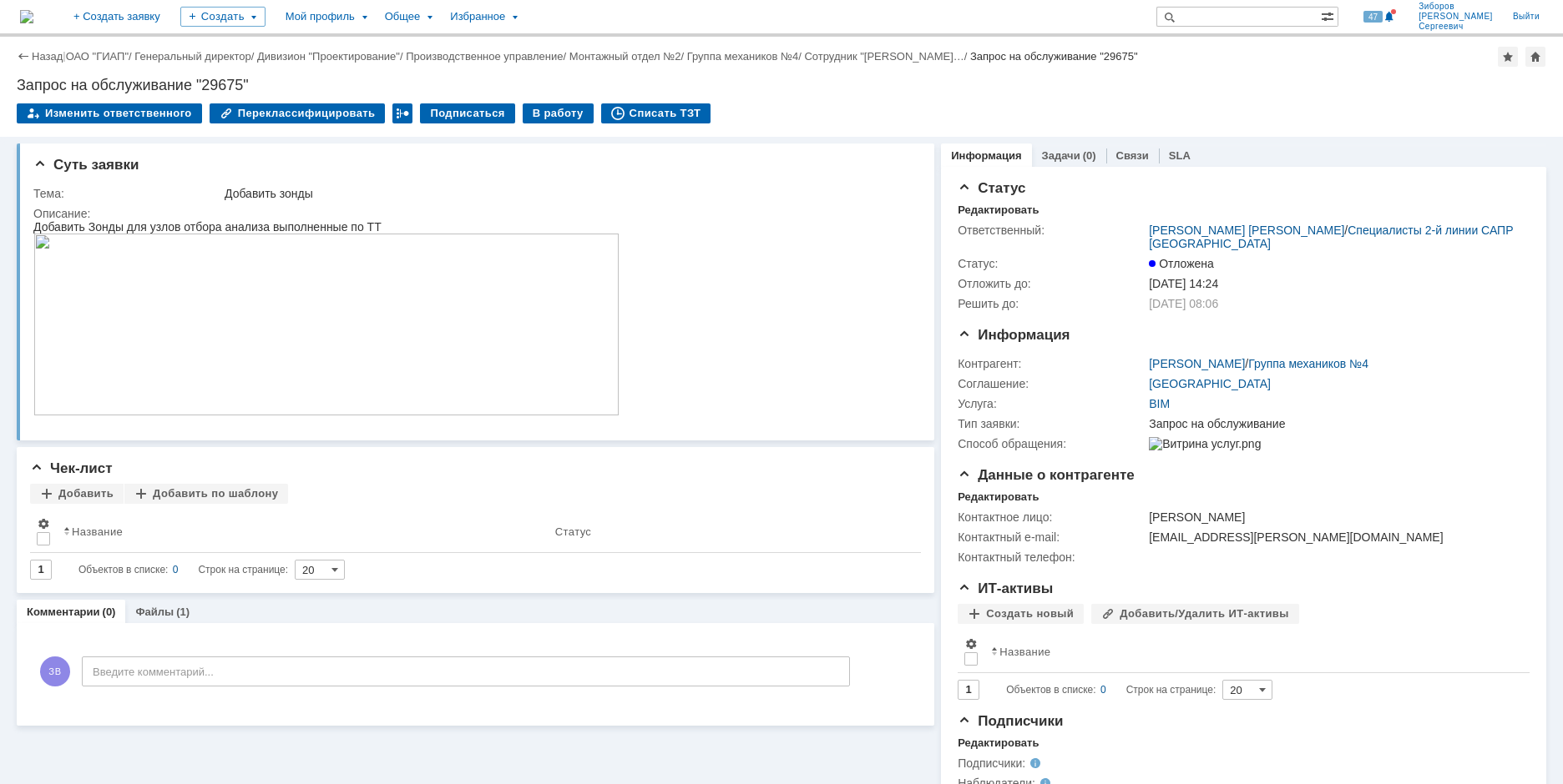
click at [33, 22] on img at bounding box center [27, 17] width 14 height 14
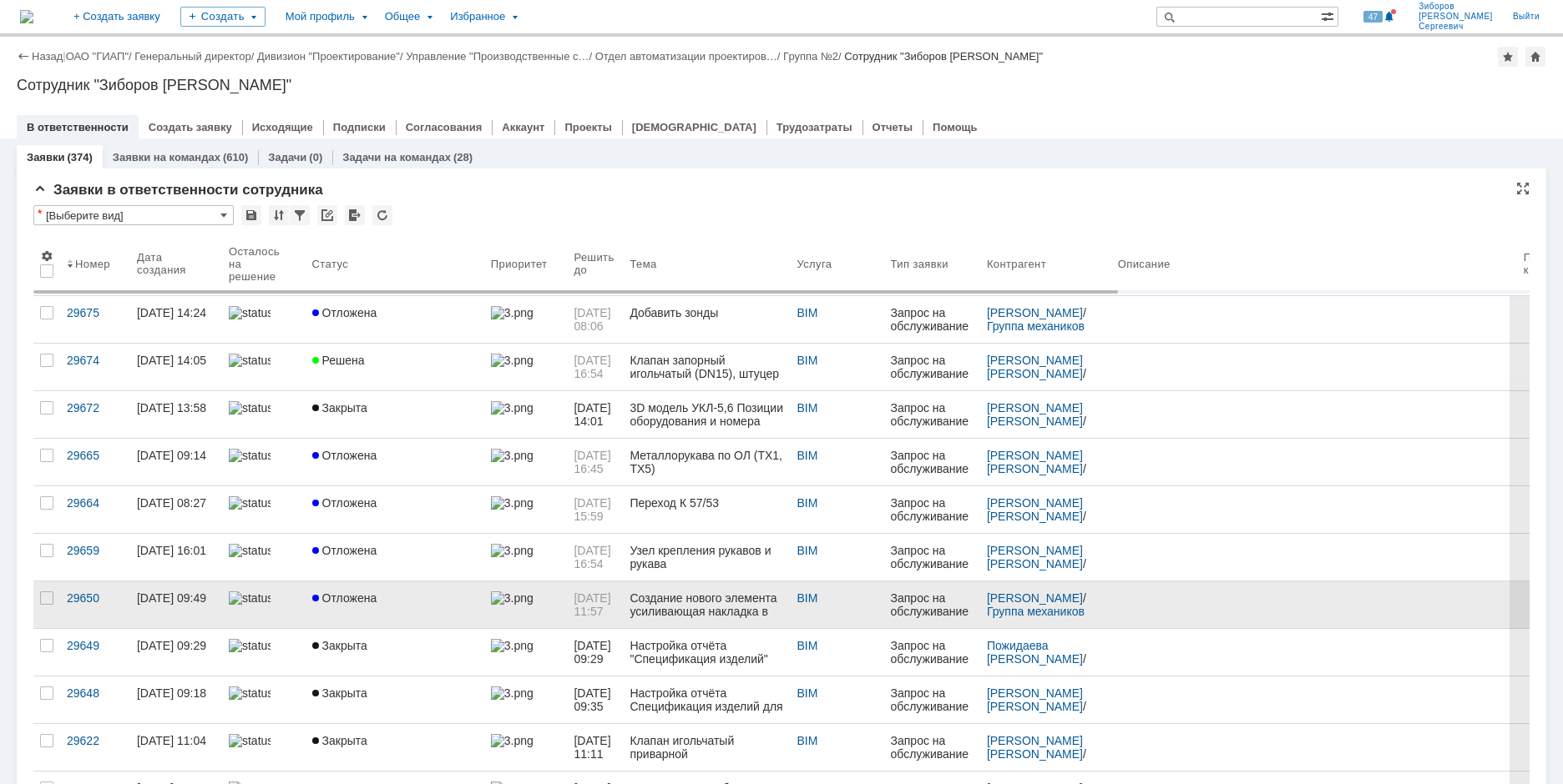
click at [372, 608] on link "Отложена" at bounding box center [395, 605] width 178 height 47
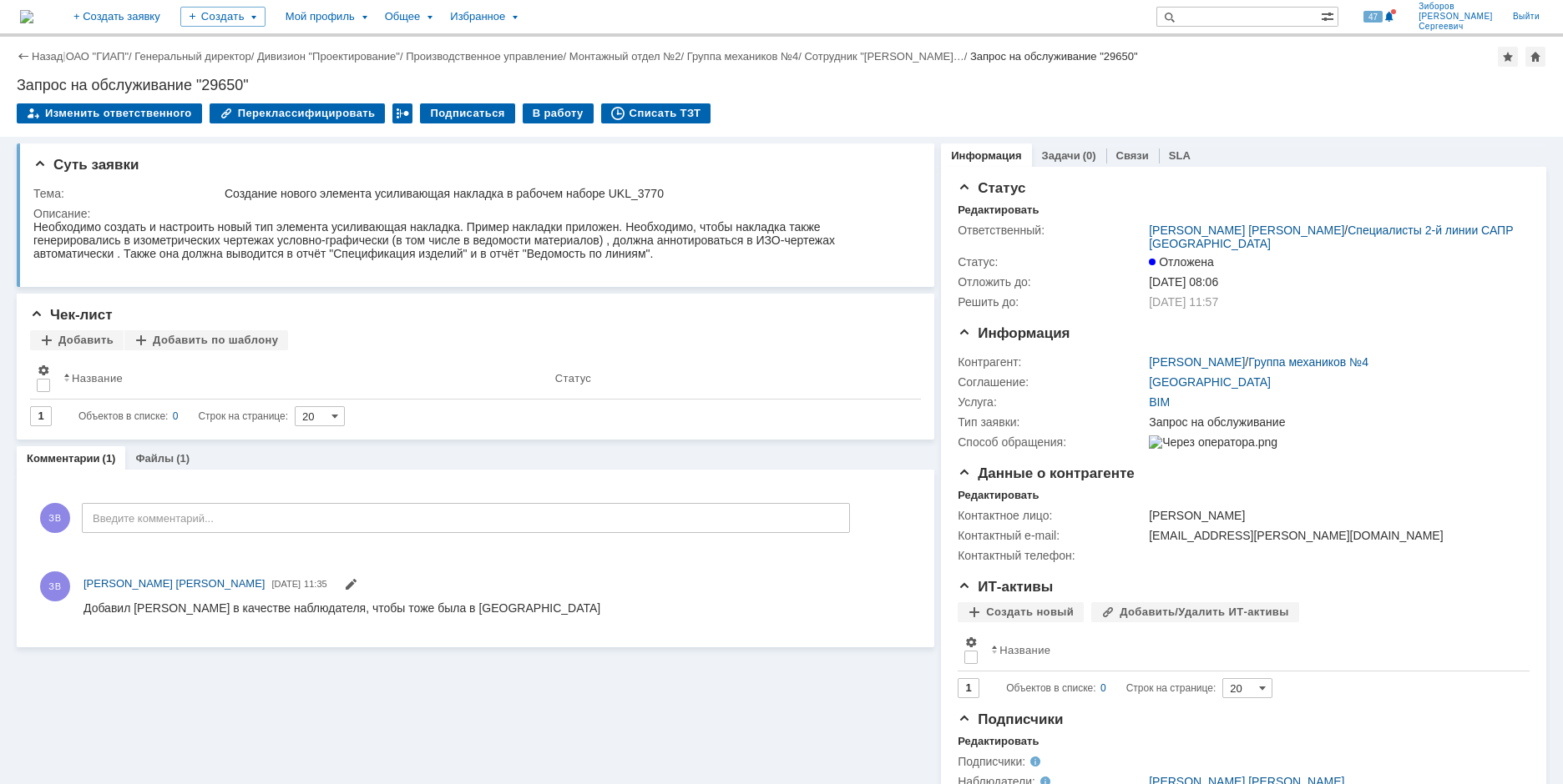
click at [33, 20] on img at bounding box center [27, 17] width 14 height 14
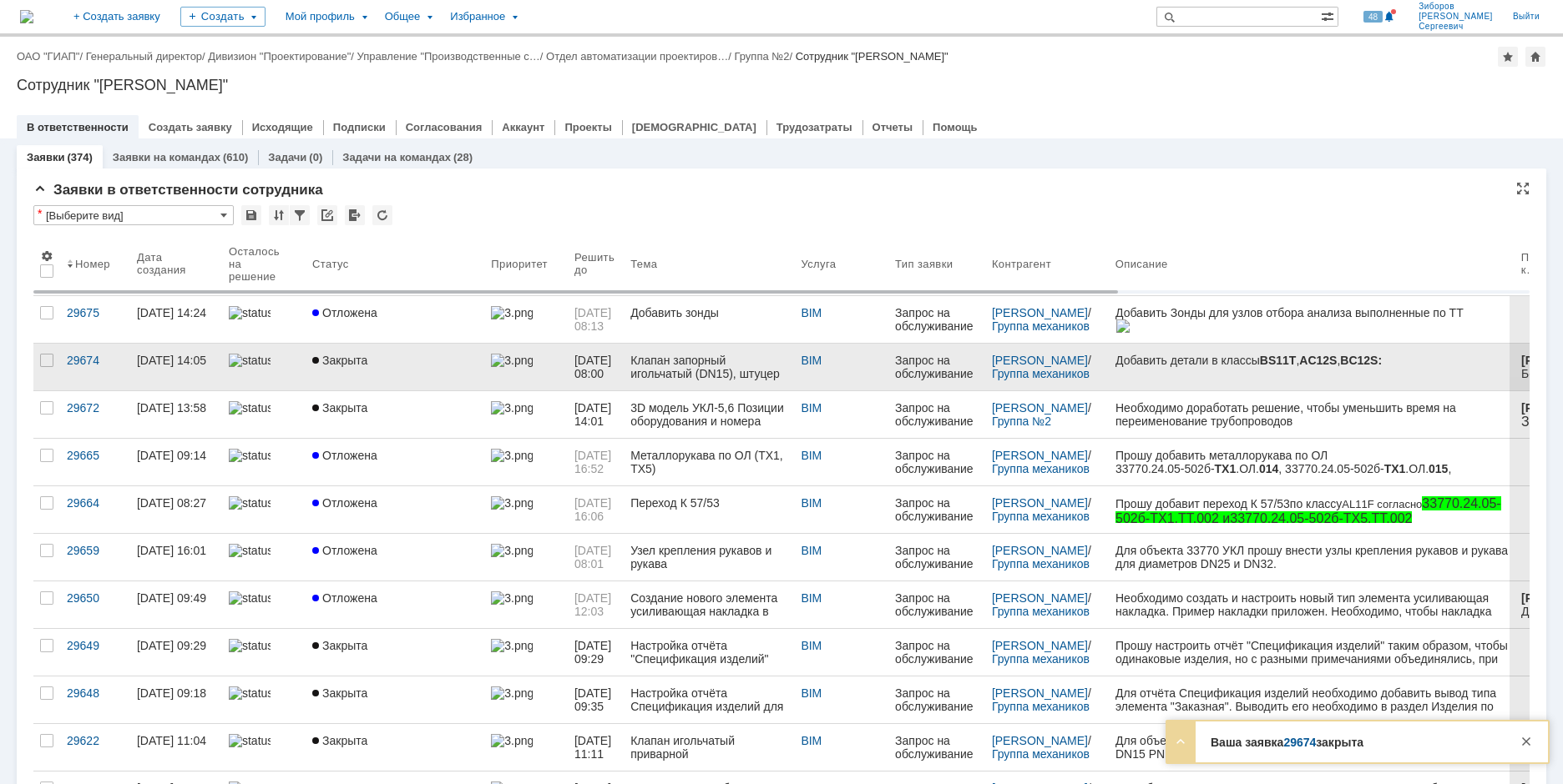
click at [355, 362] on span "Закрыта" at bounding box center [339, 360] width 56 height 14
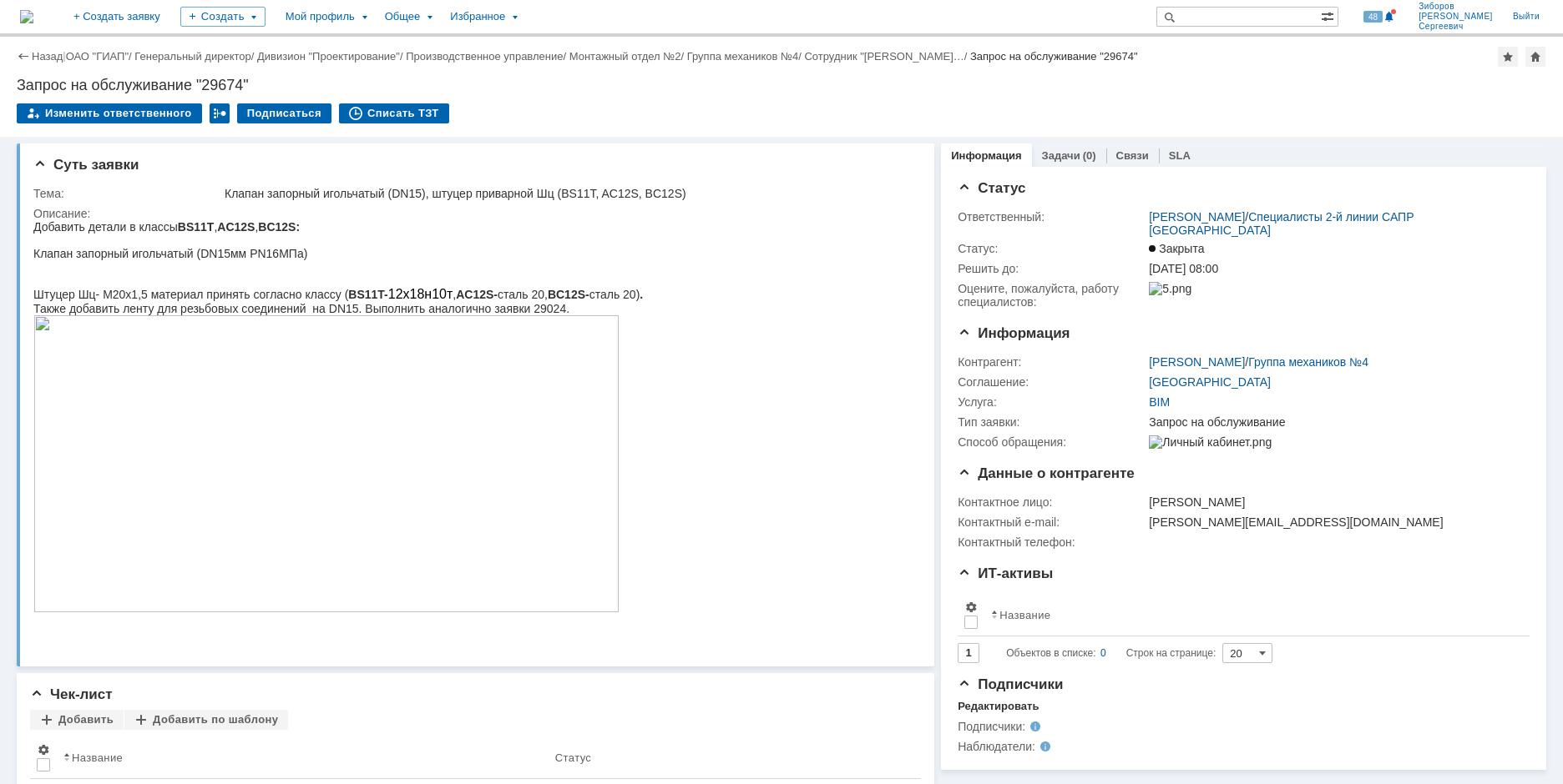
click at [33, 10] on img at bounding box center [27, 17] width 14 height 14
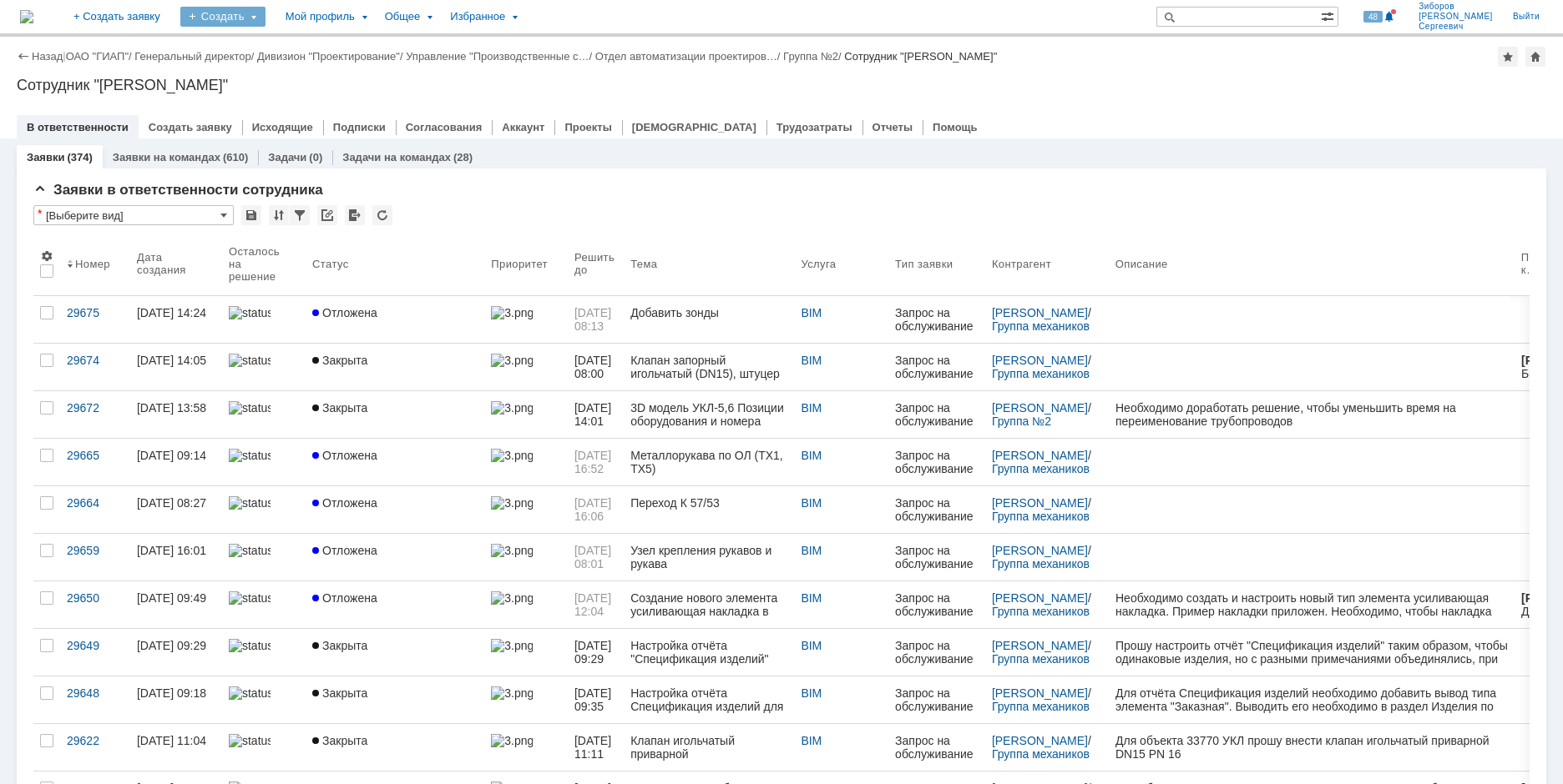
click at [265, 17] on div "Создать" at bounding box center [222, 17] width 85 height 20
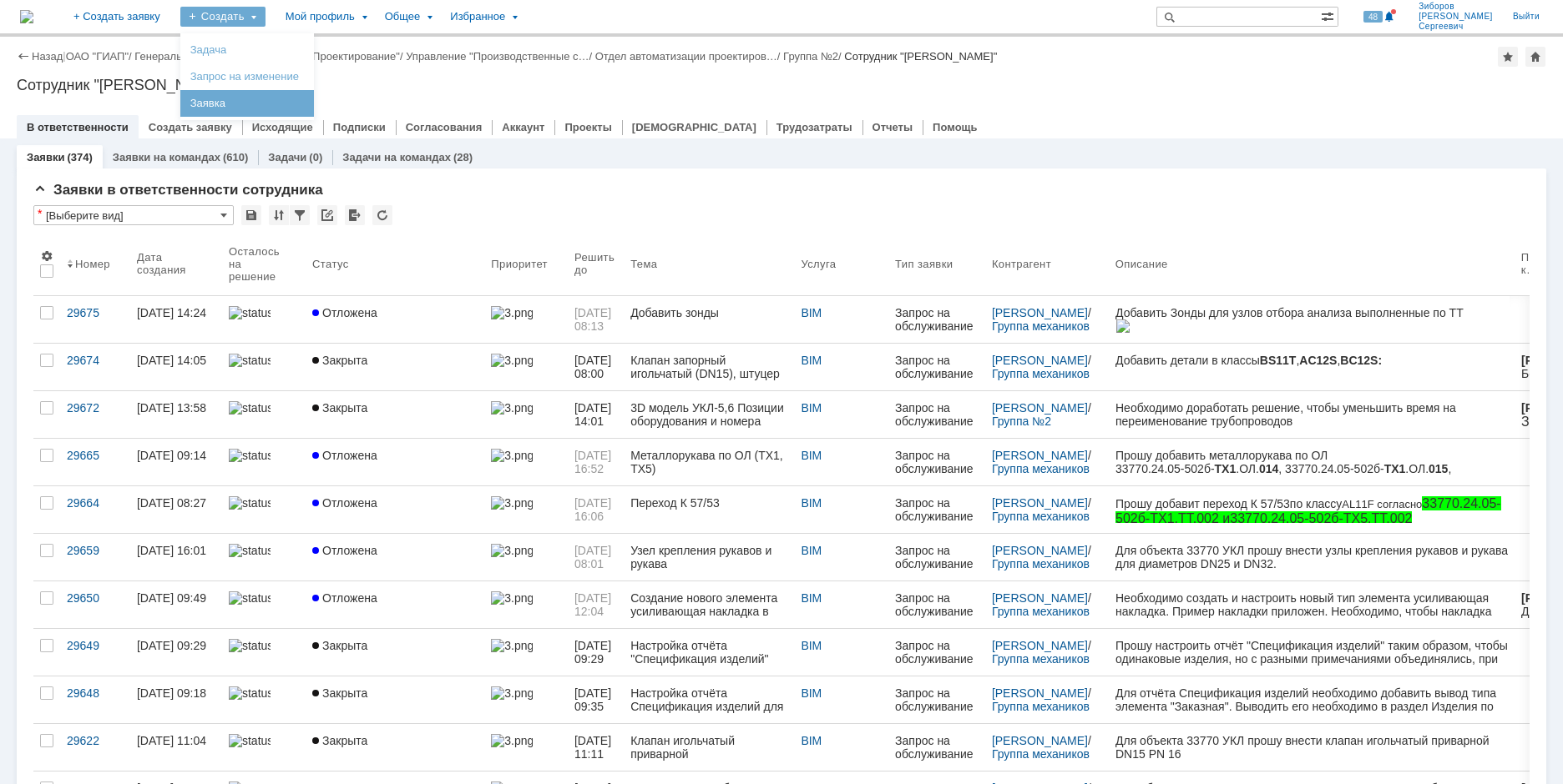
click at [301, 96] on link "Заявка" at bounding box center [248, 103] width 127 height 20
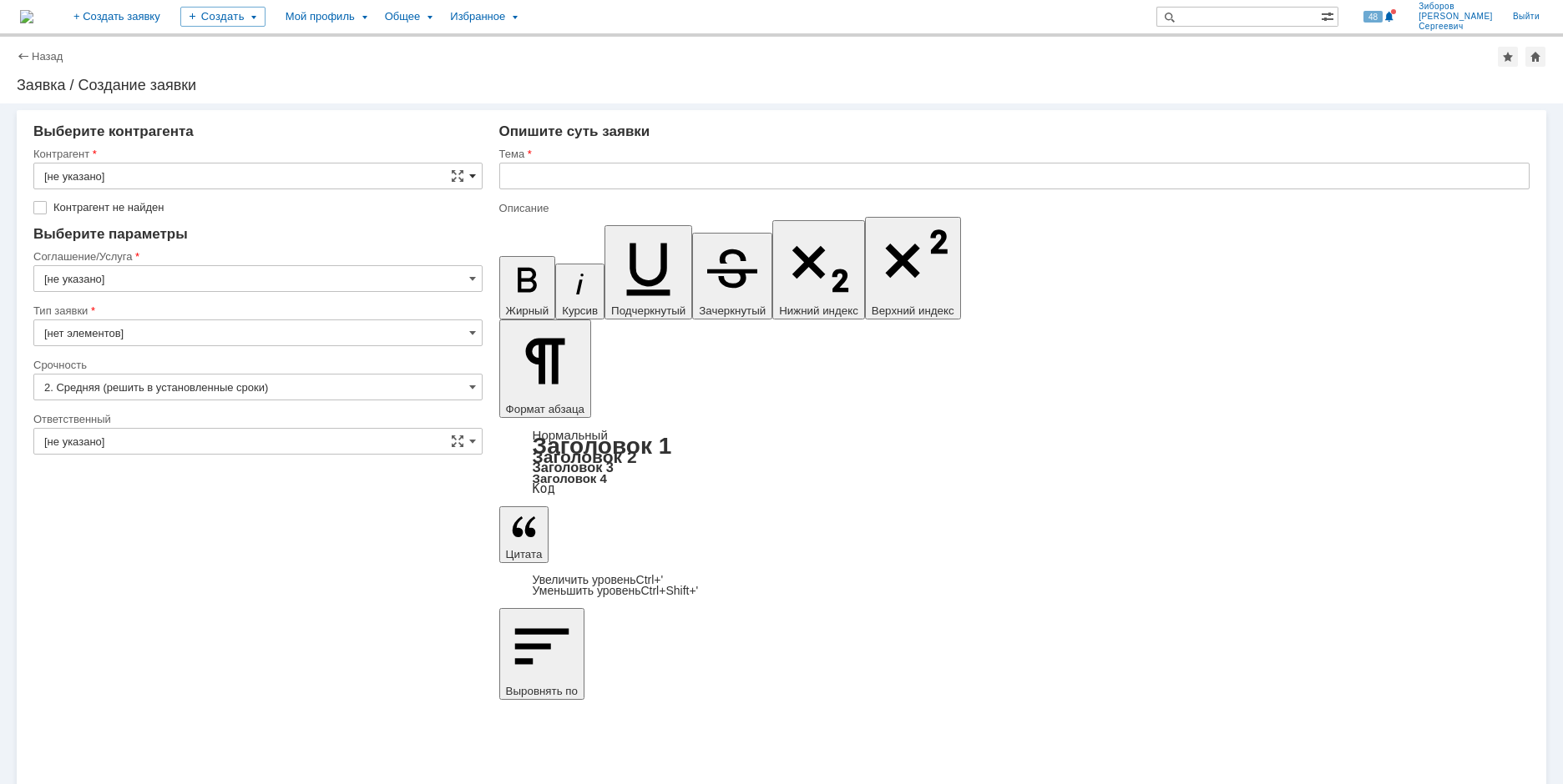
click at [475, 173] on span at bounding box center [473, 176] width 7 height 14
click at [180, 174] on input "text" at bounding box center [257, 175] width 449 height 26
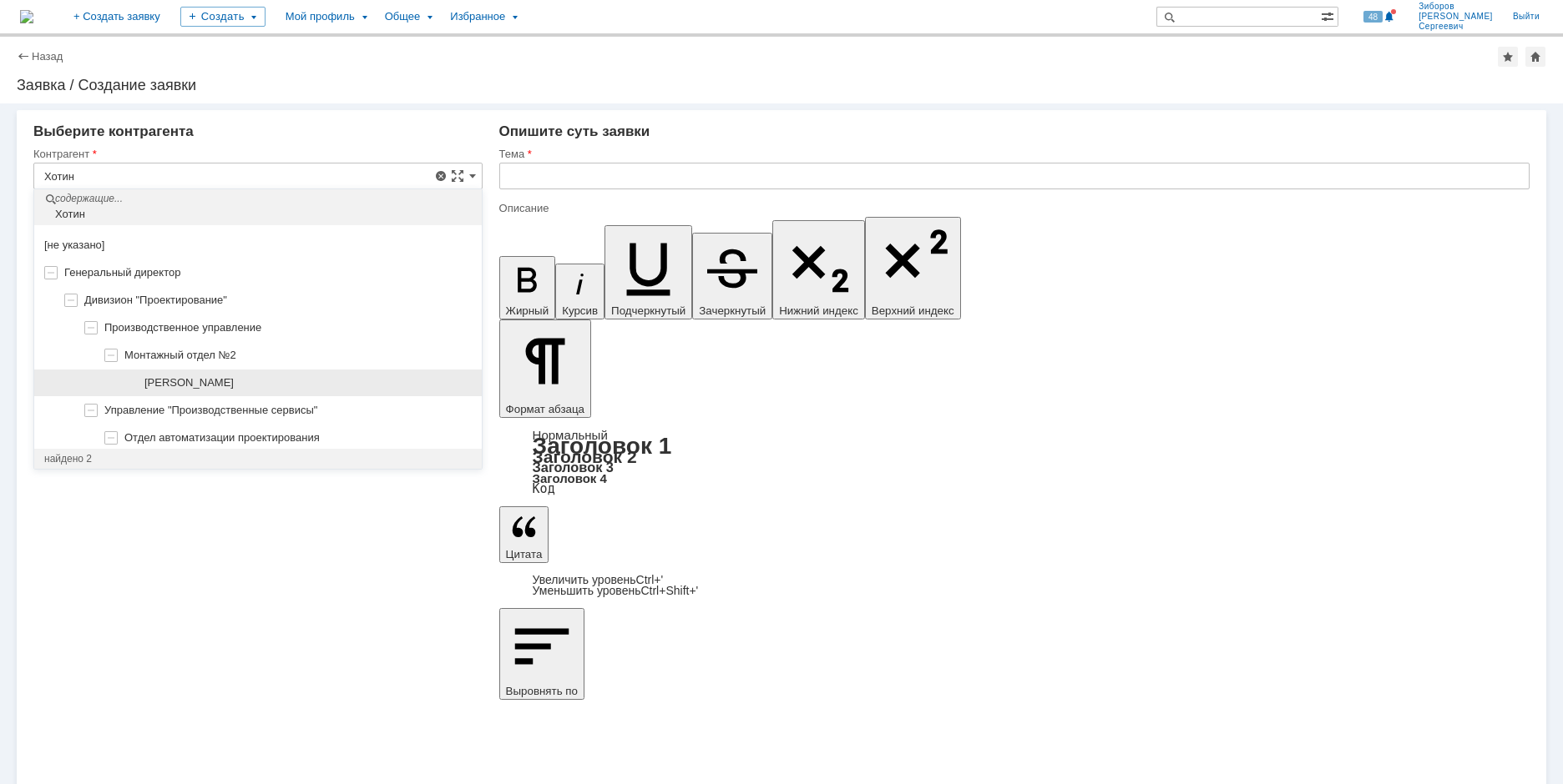
click at [253, 393] on div "[PERSON_NAME]" at bounding box center [257, 384] width 447 height 27
type input "[PERSON_NAME]"
type input "[GEOGRAPHIC_DATA]"
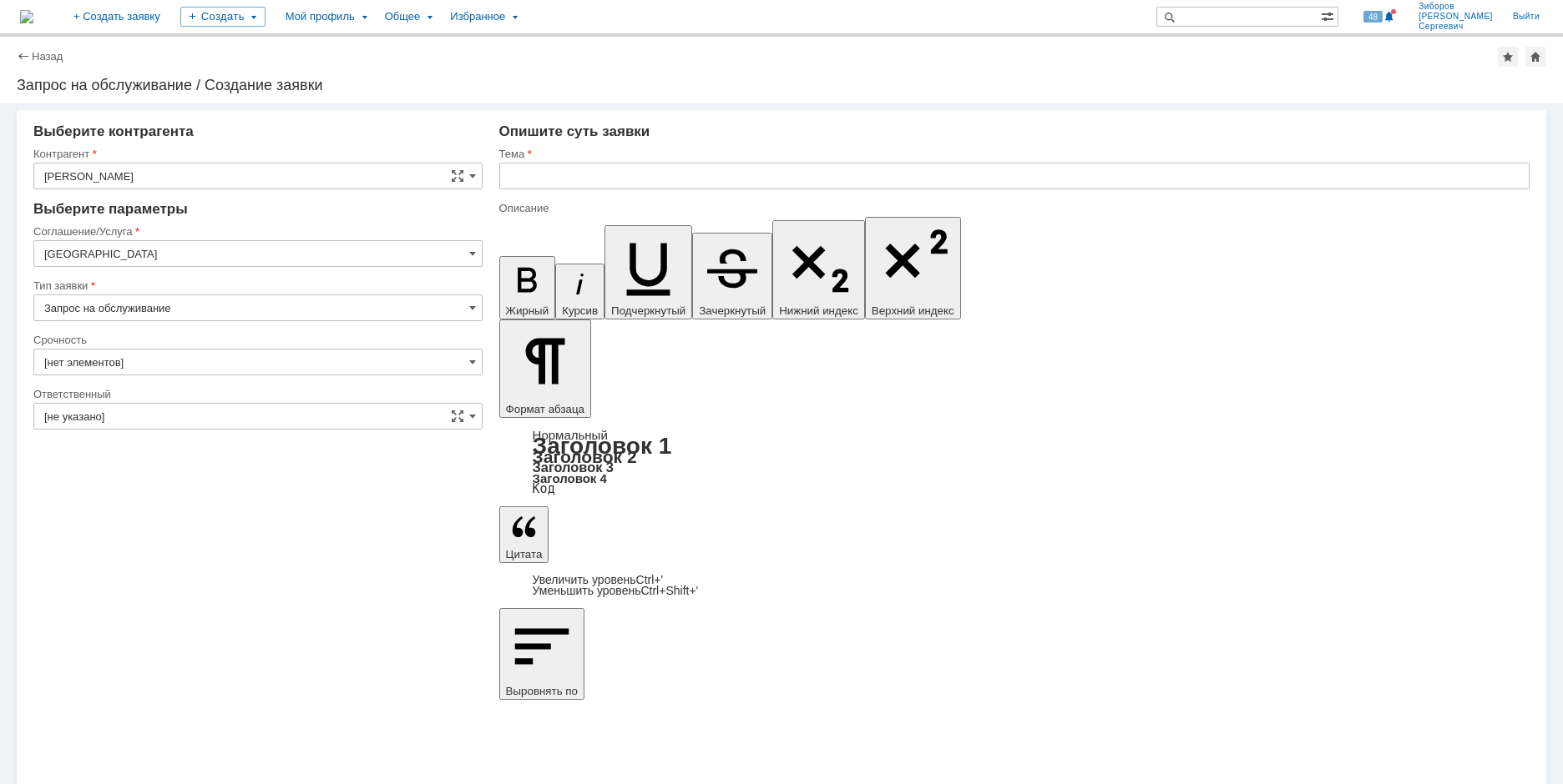
type input "2. Средняя (решить в установленные сроки)"
click at [470, 256] on span at bounding box center [473, 254] width 7 height 14
click at [81, 358] on div "BIM" at bounding box center [257, 365] width 447 height 26
type input "BIM"
click at [544, 175] on input "text" at bounding box center [1013, 175] width 1030 height 26
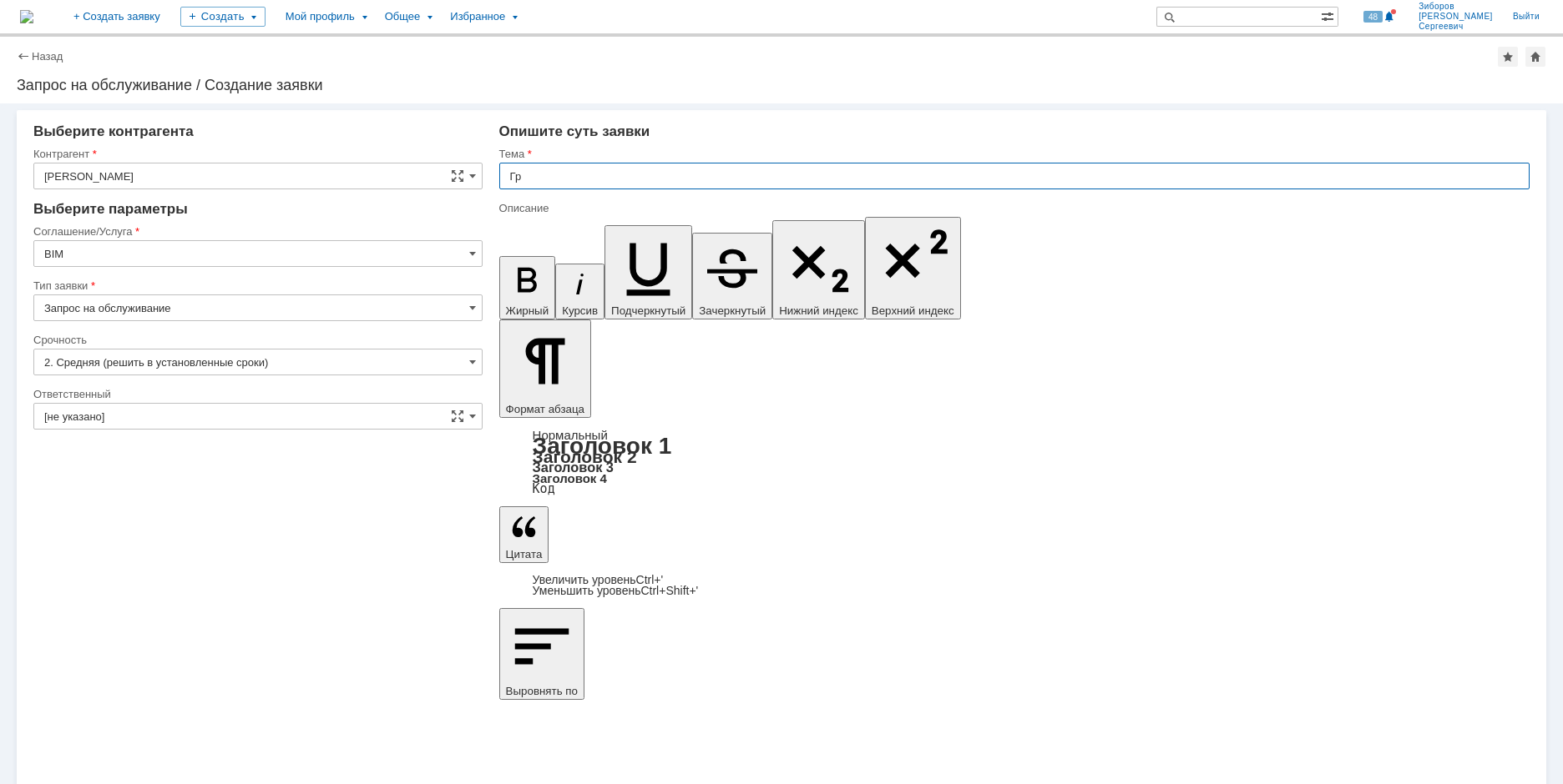
type input "Г"
type input "[PERSON_NAME]"
drag, startPoint x: 946, startPoint y: 176, endPoint x: 420, endPoint y: 178, distance: 526.0
type input "Разработка методики перемещения модели включая поворот по ген. плану"
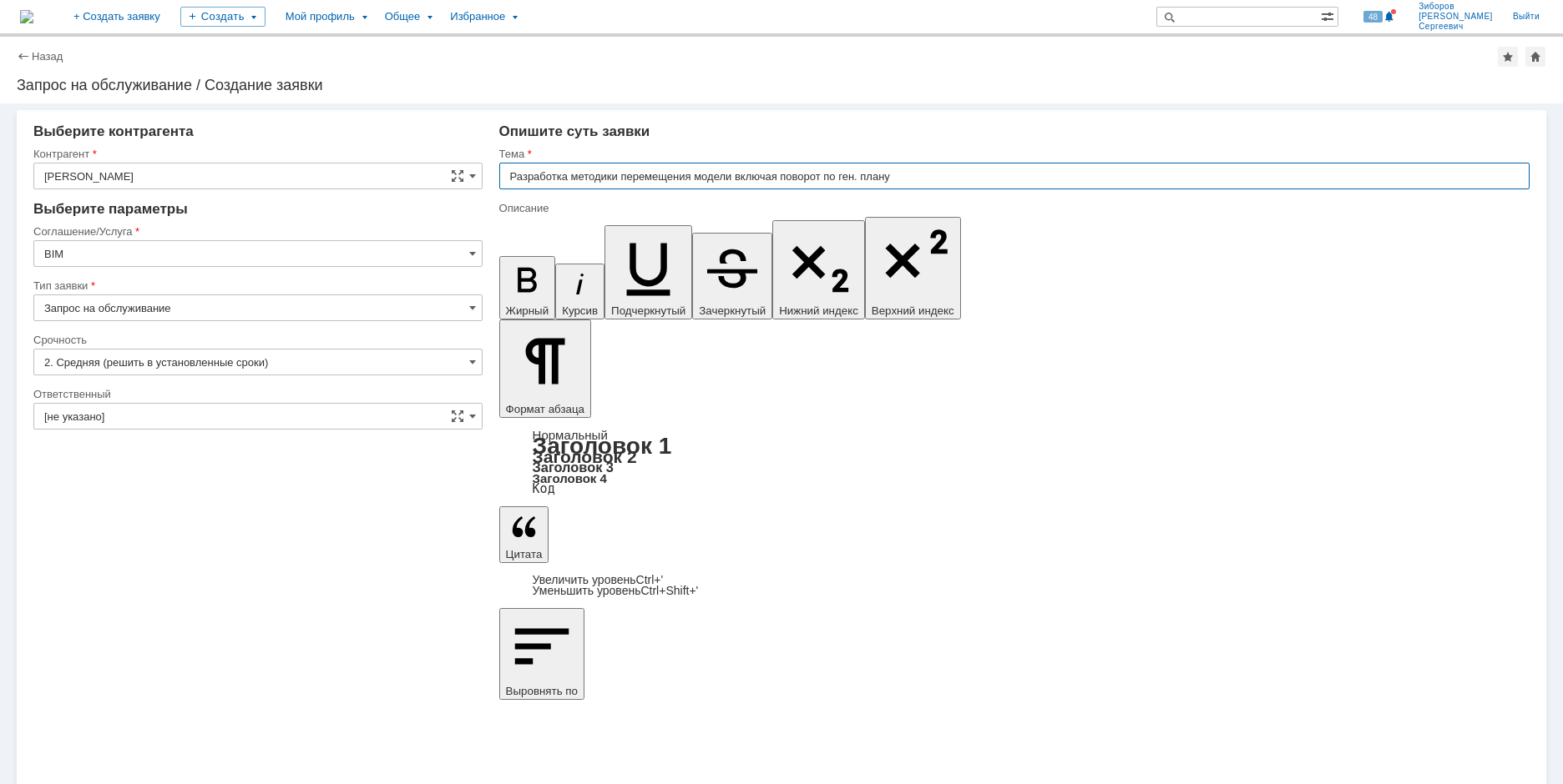
click at [470, 177] on span at bounding box center [473, 176] width 7 height 14
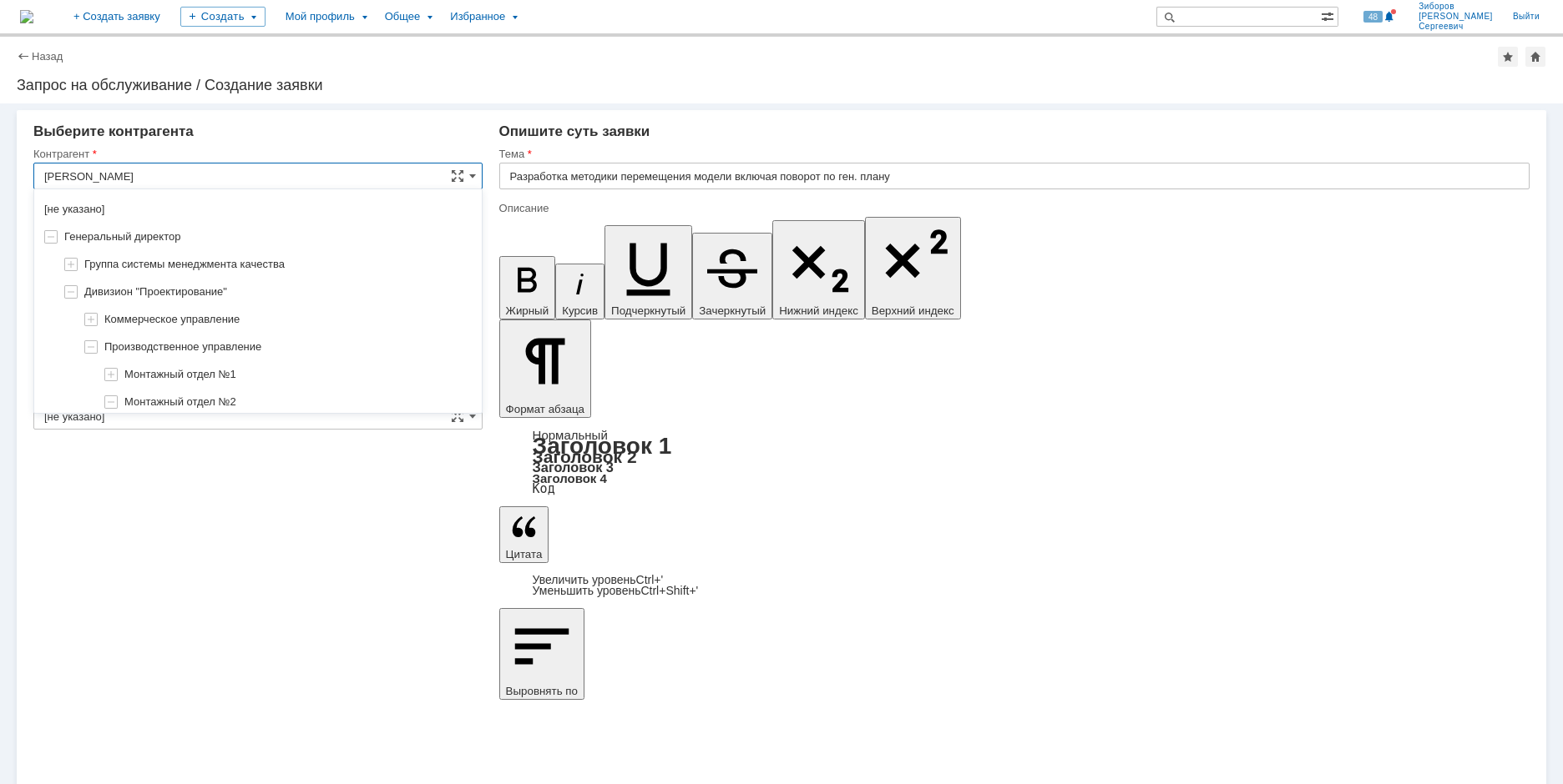
click at [224, 172] on input "[PERSON_NAME]" at bounding box center [257, 175] width 449 height 26
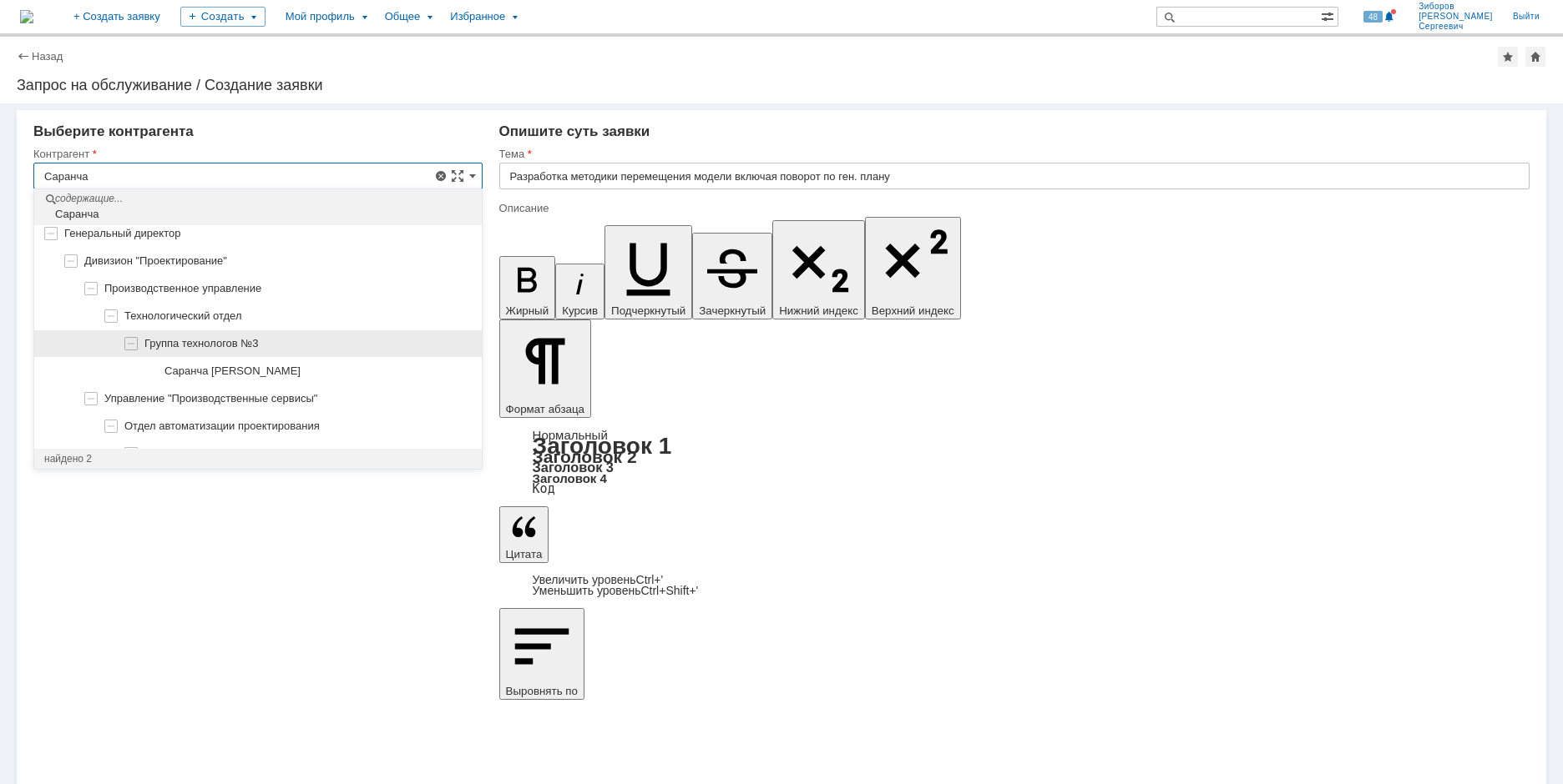
scroll to position [93, 0]
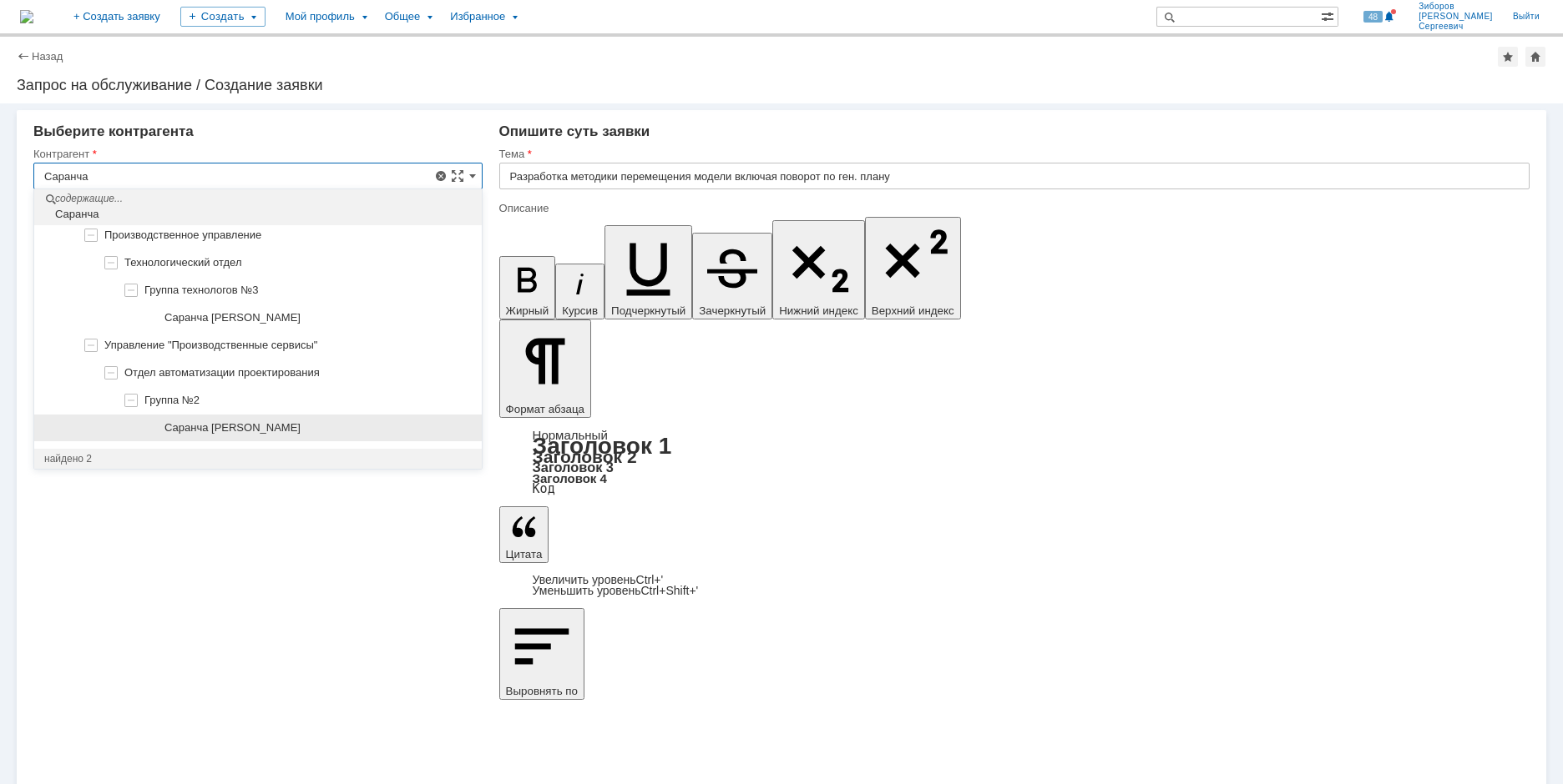
click at [284, 423] on span "Саранча [PERSON_NAME]" at bounding box center [233, 428] width 136 height 13
type input "Саранча [PERSON_NAME]"
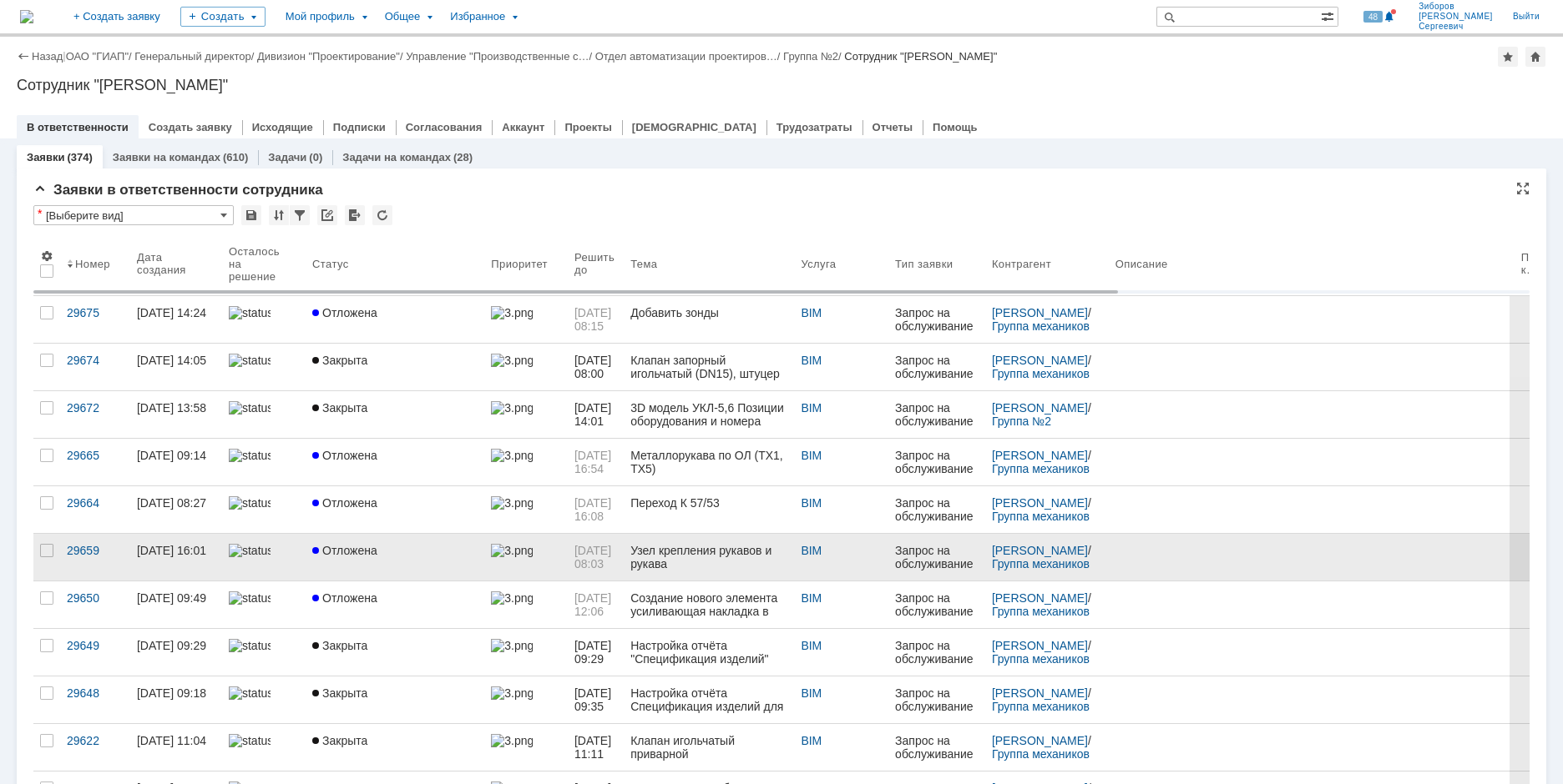
click at [339, 547] on span "Отложена" at bounding box center [344, 551] width 65 height 14
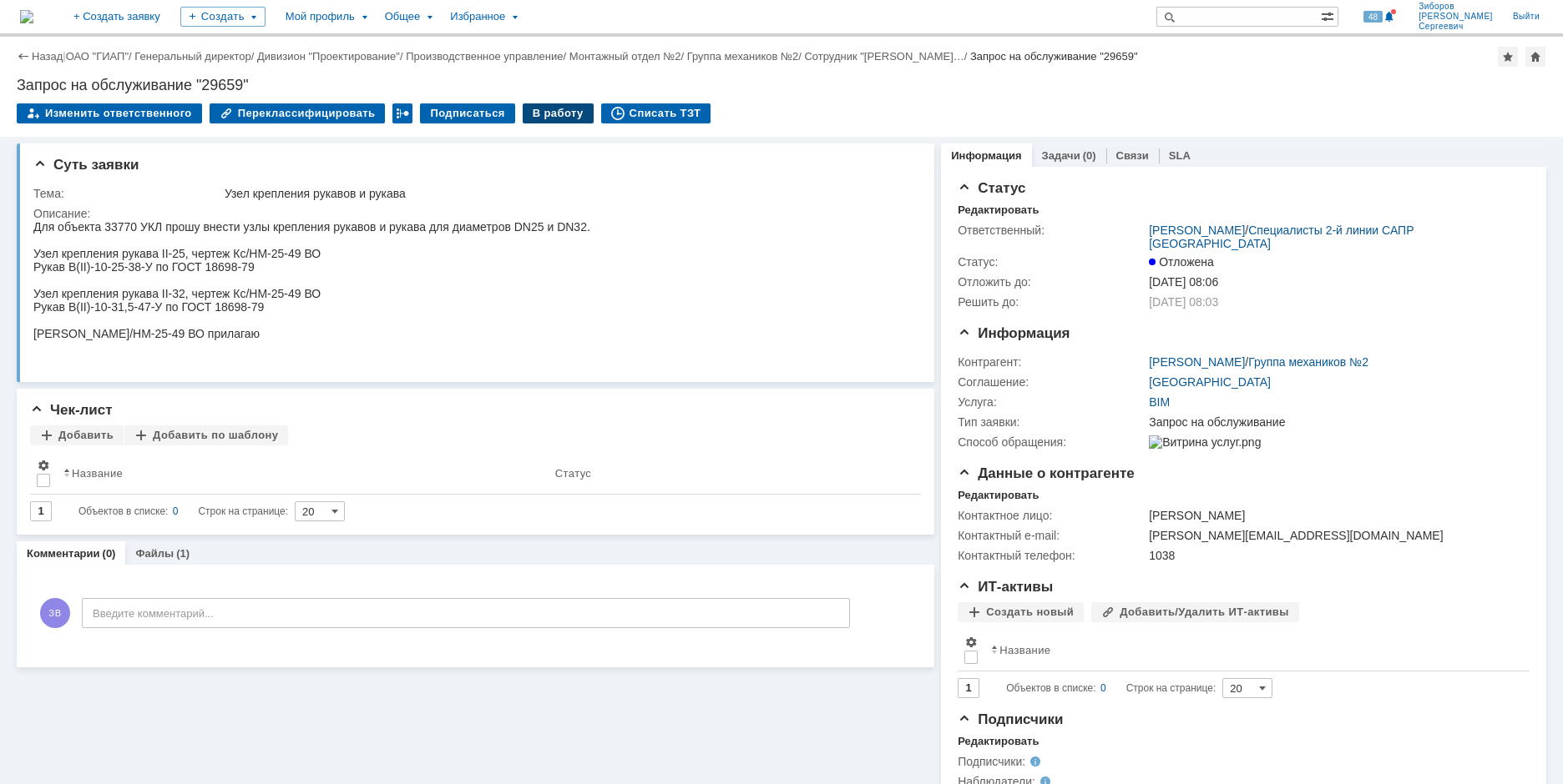
click at [545, 109] on div "В работу" at bounding box center [557, 113] width 71 height 20
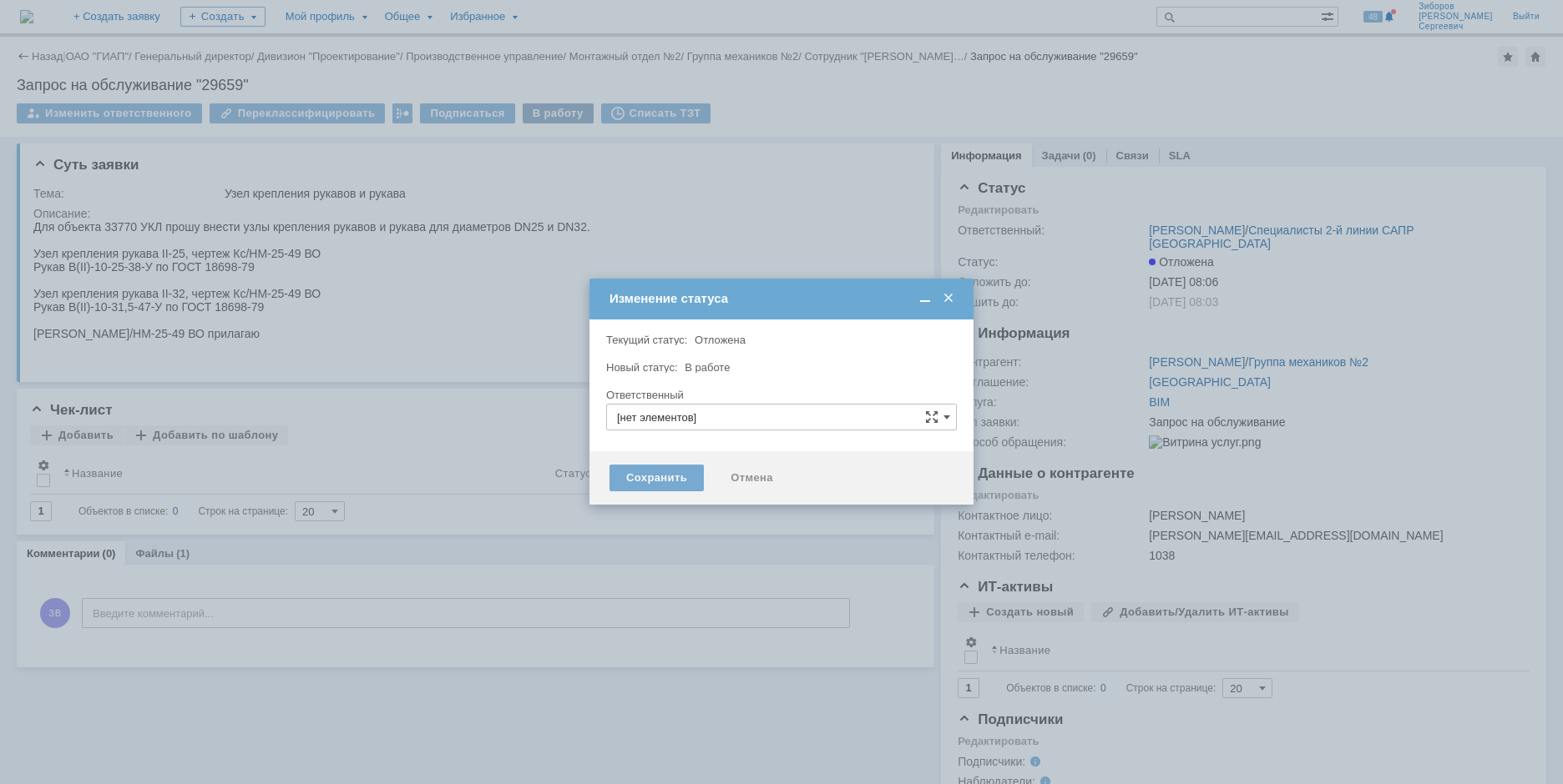
type input "[PERSON_NAME]"
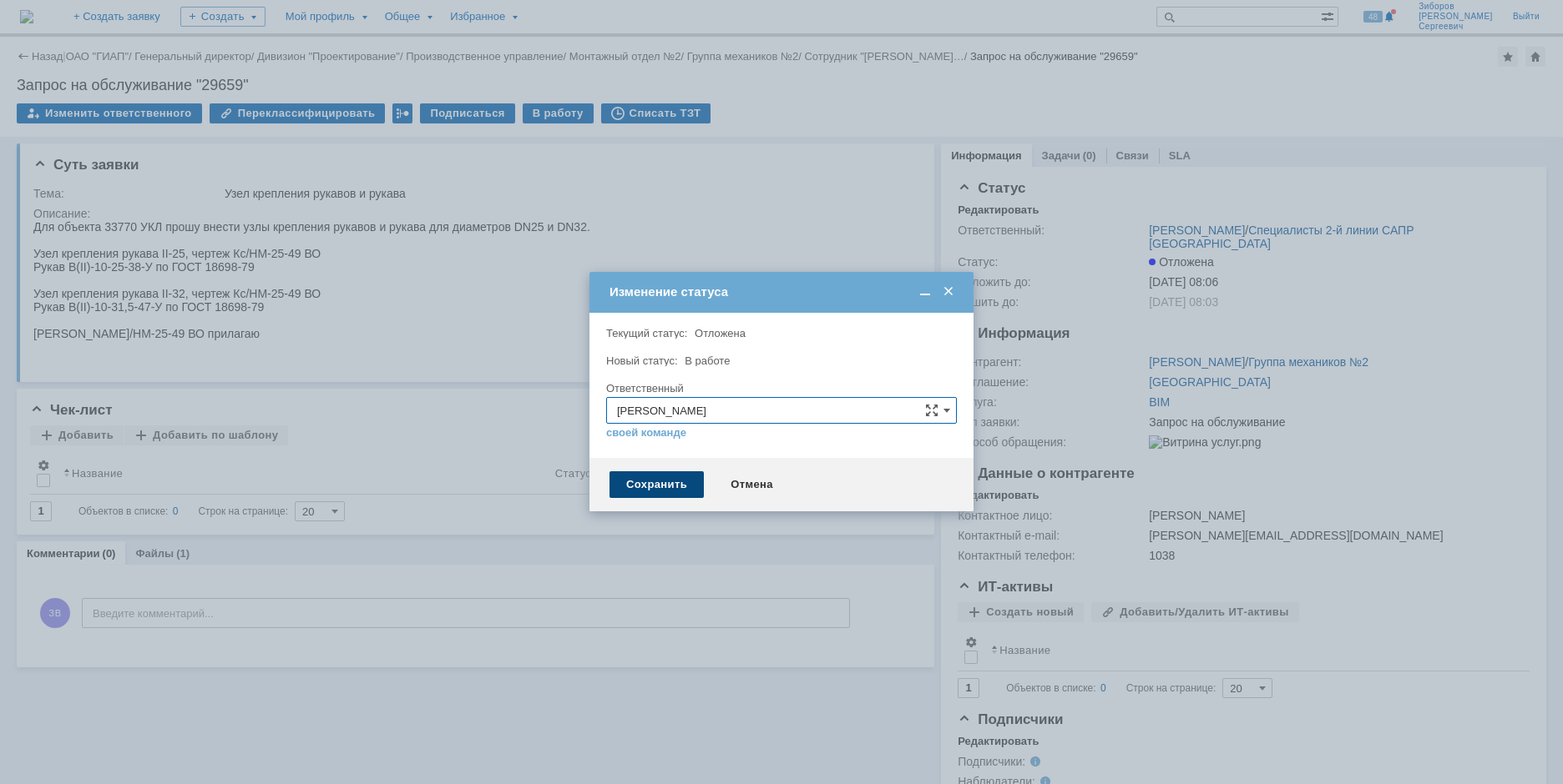
click at [655, 483] on div "Сохранить" at bounding box center [656, 484] width 95 height 26
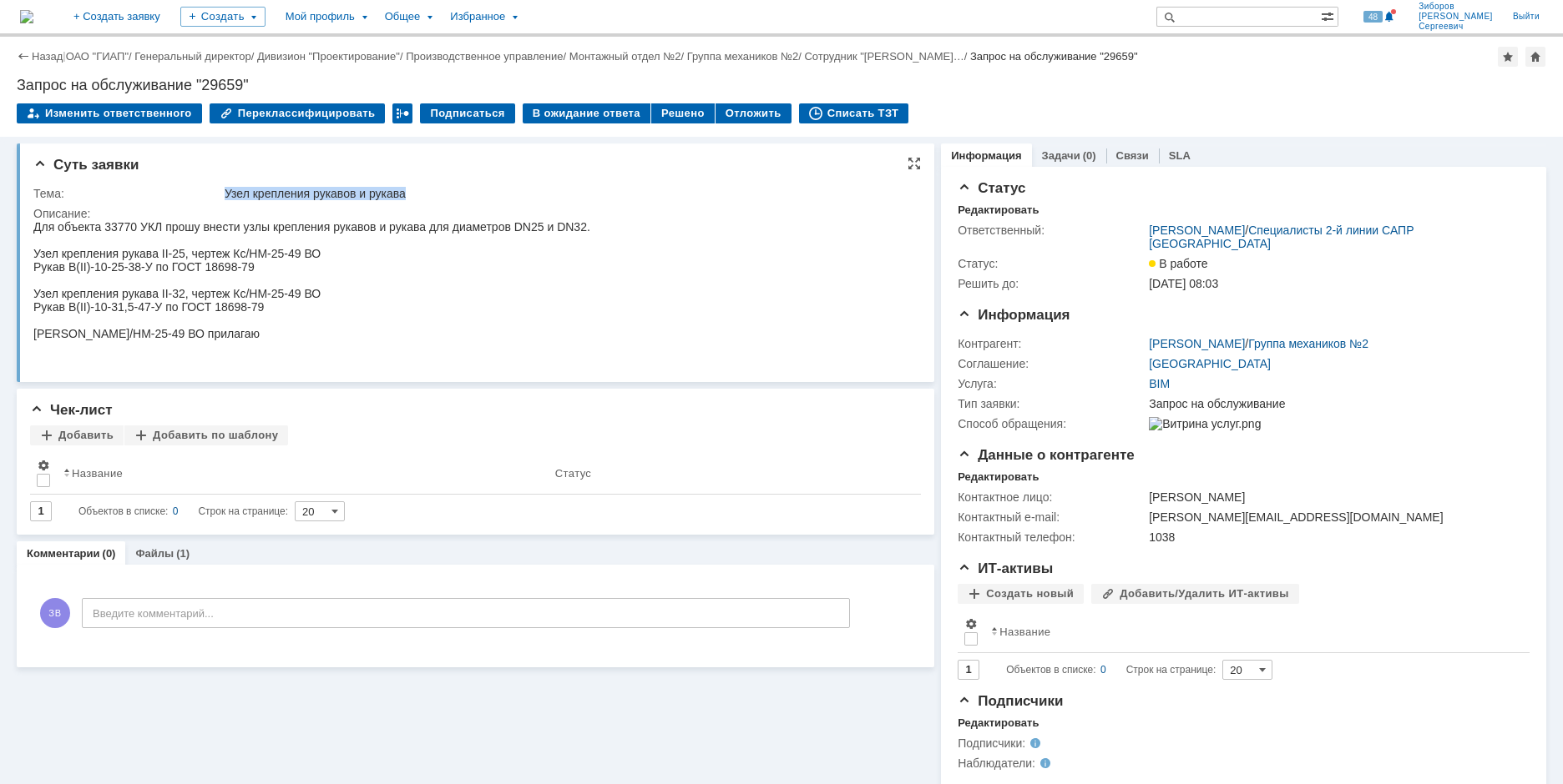
drag, startPoint x: 226, startPoint y: 189, endPoint x: 424, endPoint y: 193, distance: 198.0
click at [424, 193] on div "Узел крепления рукавов и рукава" at bounding box center [566, 194] width 685 height 14
copy div "Узел крепления рукавов и рукава"
click at [161, 560] on link "Файлы" at bounding box center [154, 553] width 38 height 13
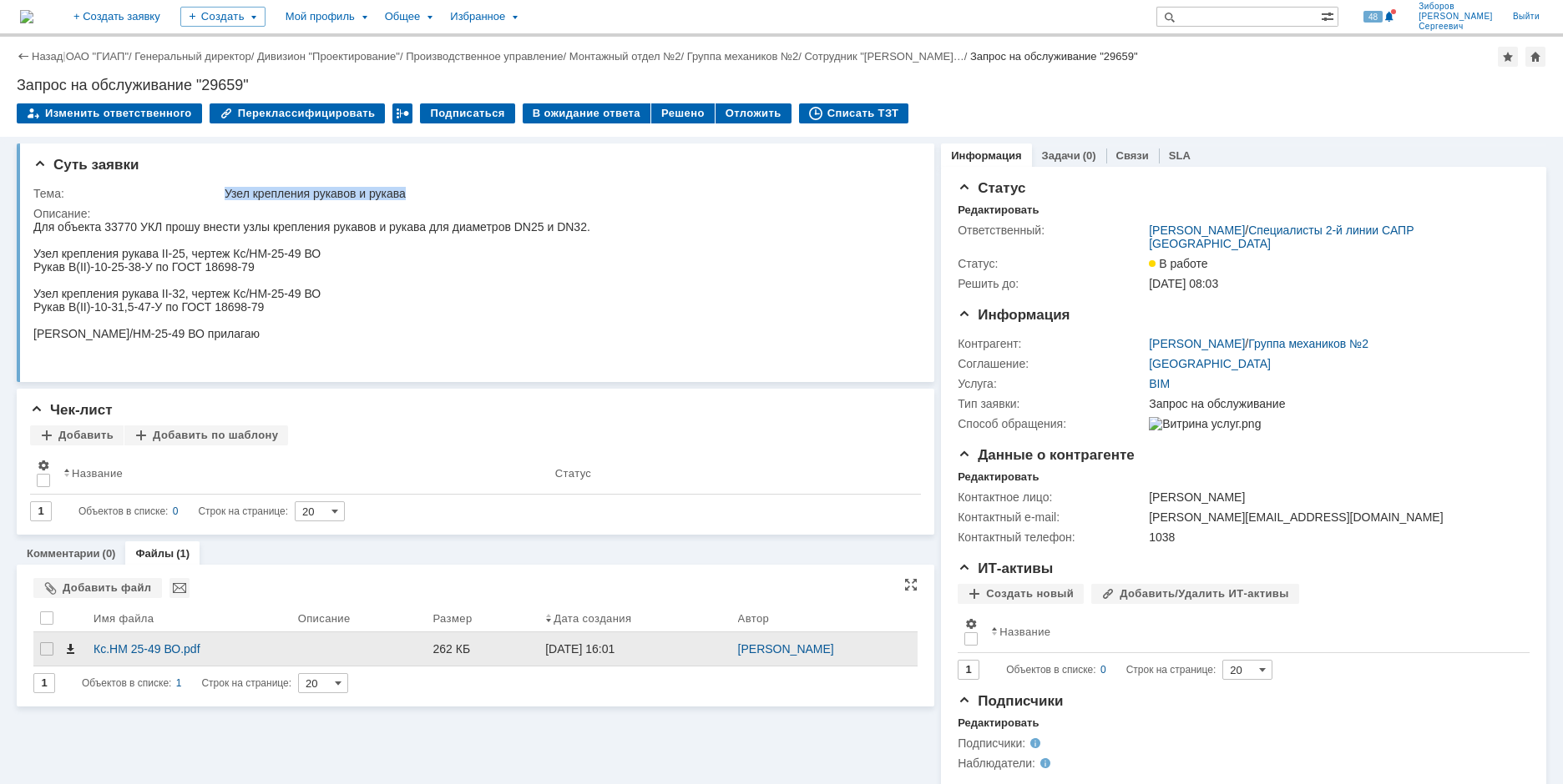
click at [73, 648] on span at bounding box center [70, 650] width 14 height 14
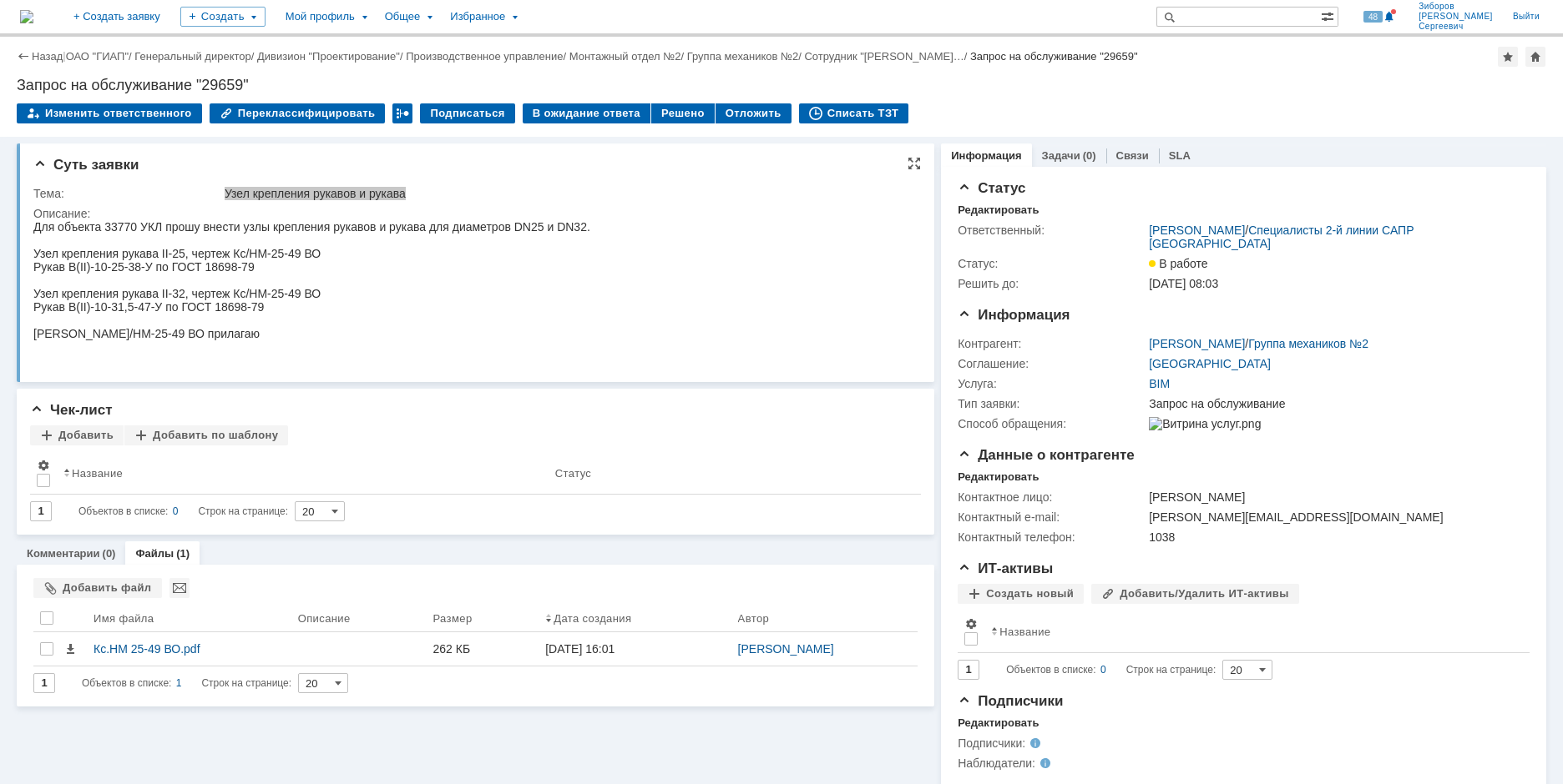
click at [616, 326] on html "Для объекта 33770 УКЛ прошу внести узлы крепления рукавов и рукава для диаметро…" at bounding box center [469, 280] width 871 height 120
